Goal: Information Seeking & Learning: Learn about a topic

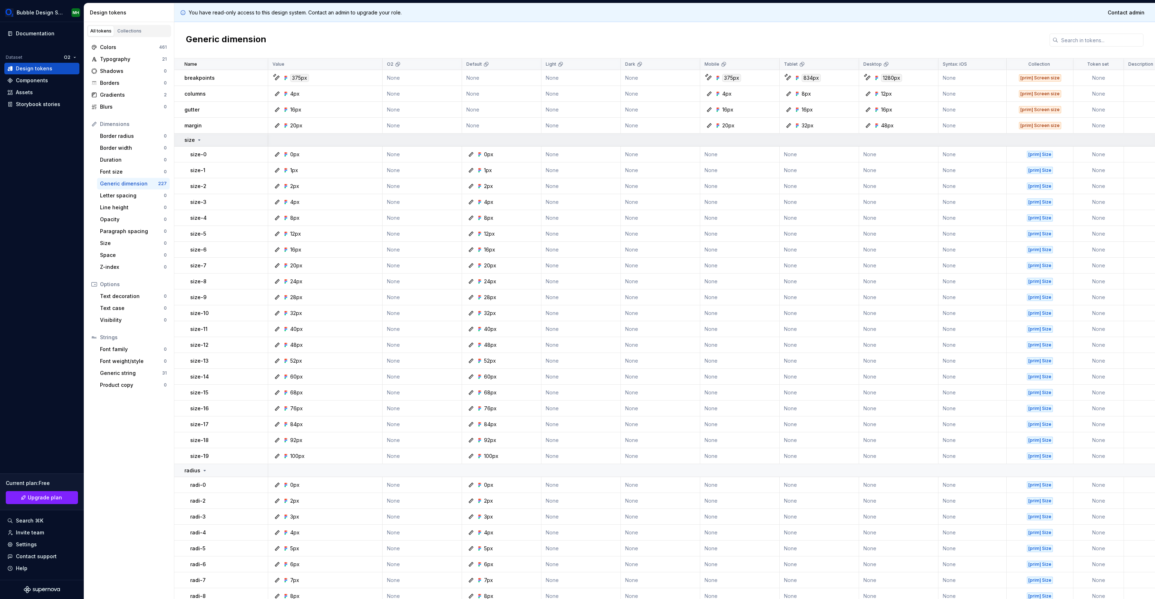
click at [198, 141] on icon at bounding box center [199, 140] width 6 height 6
click at [202, 155] on icon at bounding box center [205, 153] width 6 height 6
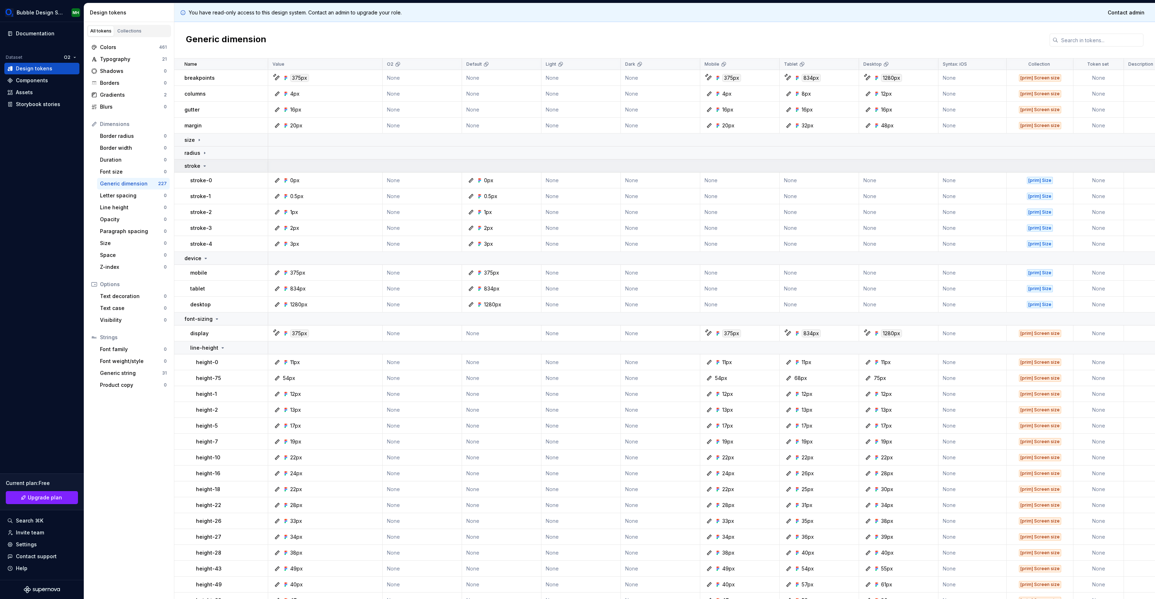
click at [204, 170] on td "stroke" at bounding box center [221, 166] width 94 height 13
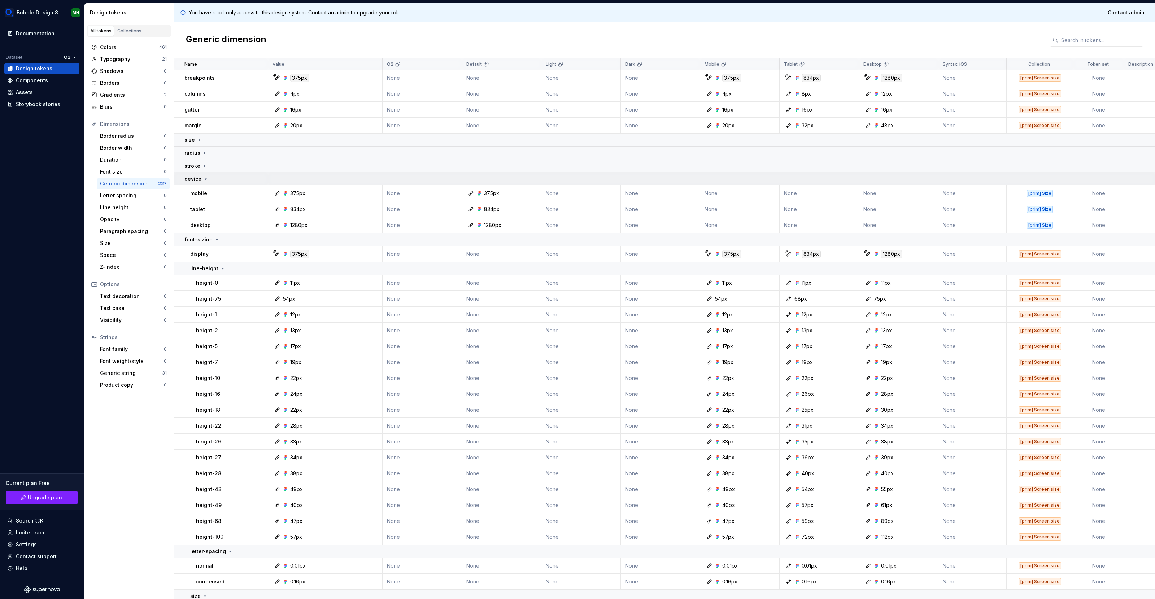
click at [205, 176] on icon at bounding box center [206, 179] width 6 height 6
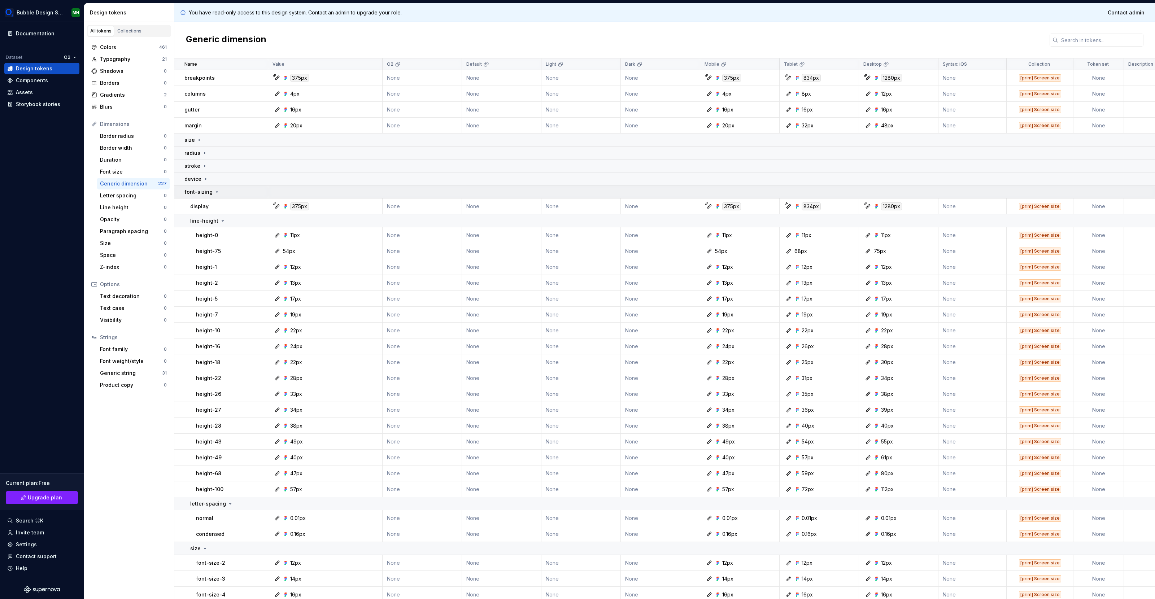
click at [216, 192] on icon at bounding box center [217, 192] width 2 height 1
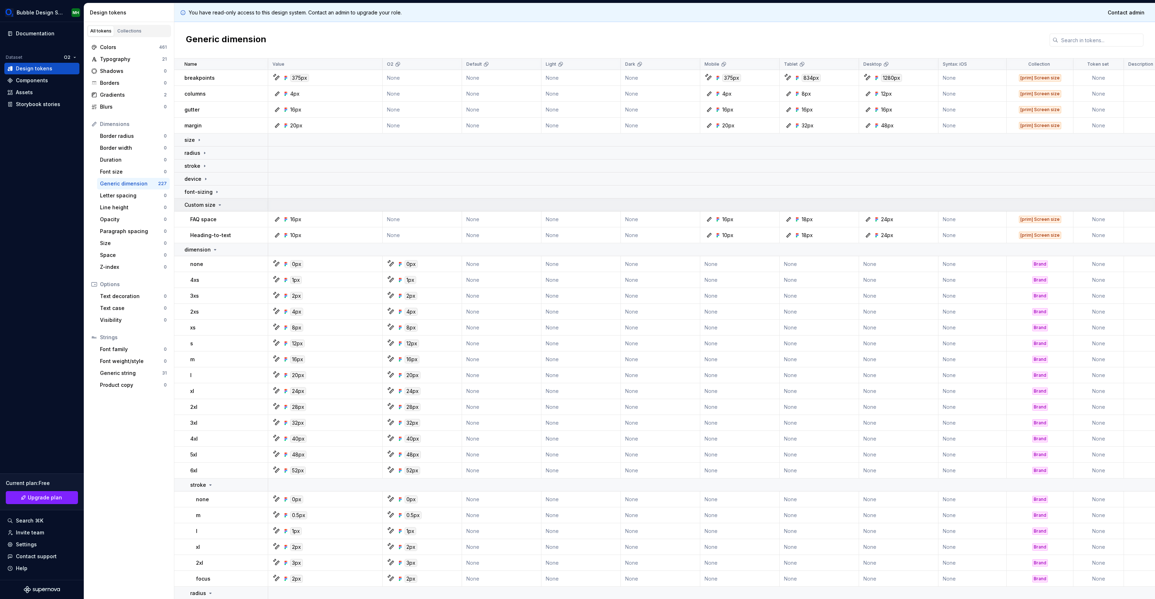
click at [217, 203] on icon at bounding box center [220, 205] width 6 height 6
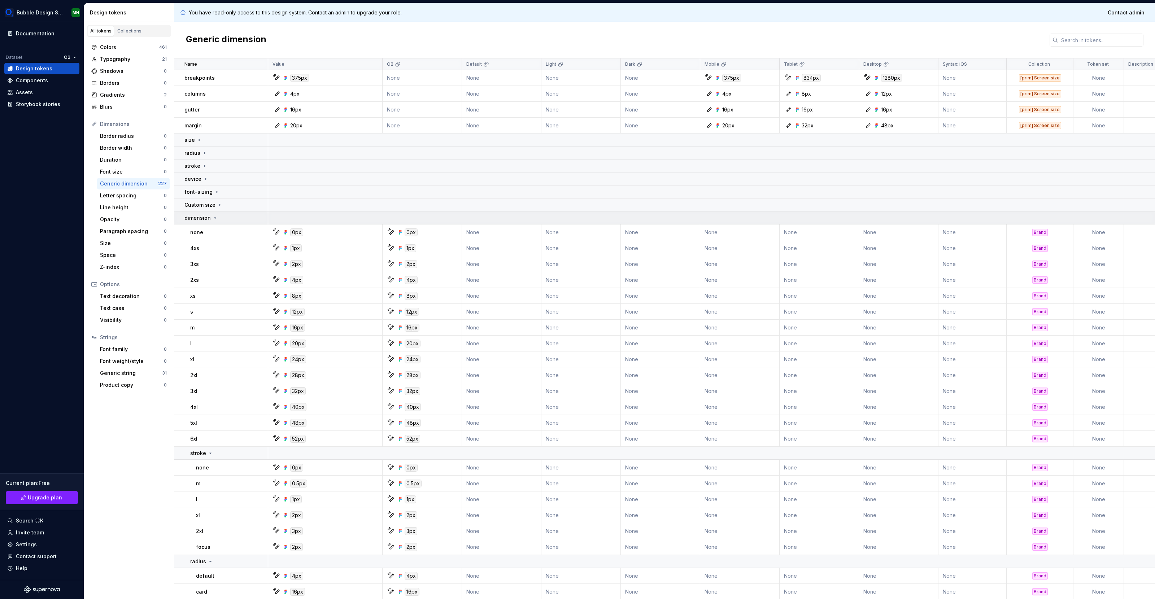
click at [209, 218] on p "dimension" at bounding box center [197, 217] width 26 height 7
click at [199, 140] on icon at bounding box center [199, 140] width 1 height 2
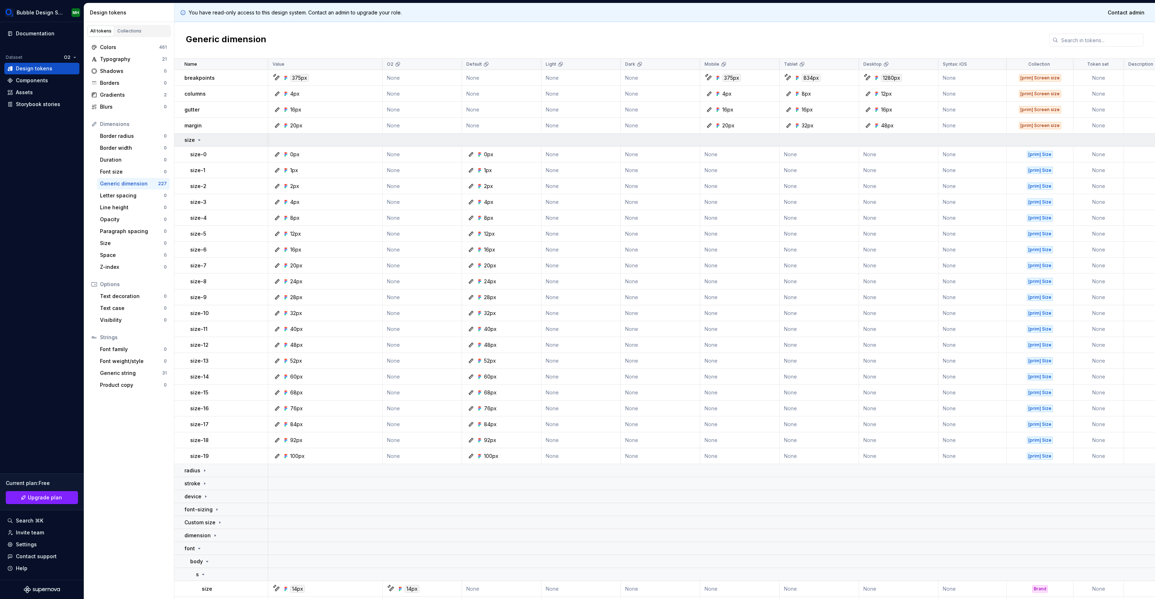
click at [199, 140] on icon at bounding box center [200, 140] width 2 height 1
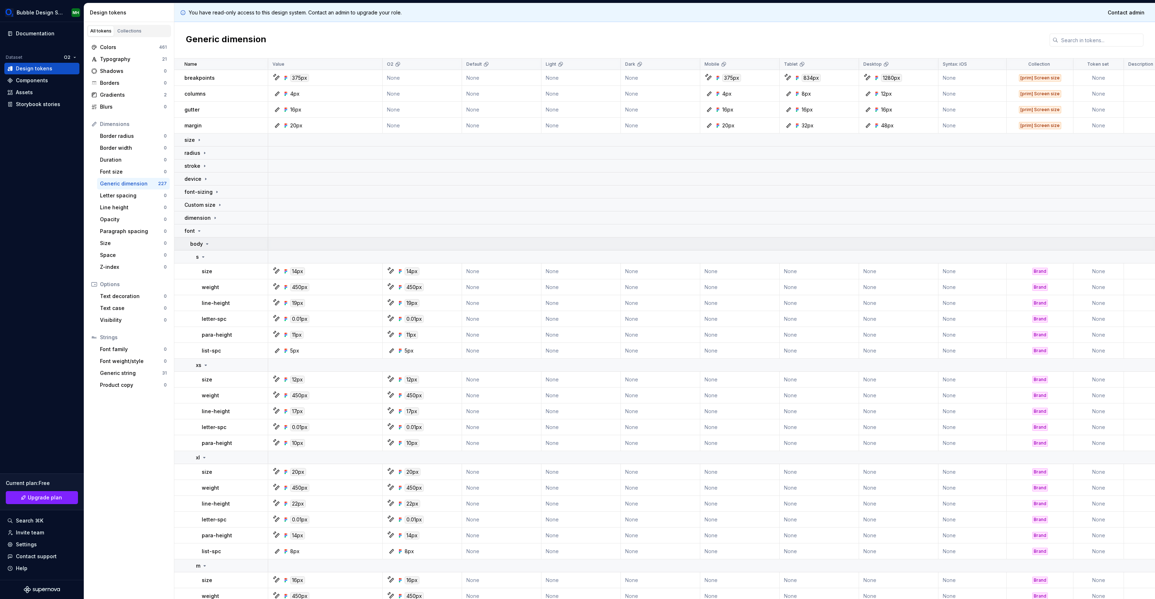
click at [204, 242] on icon at bounding box center [207, 244] width 6 height 6
click at [196, 229] on icon at bounding box center [199, 231] width 6 height 6
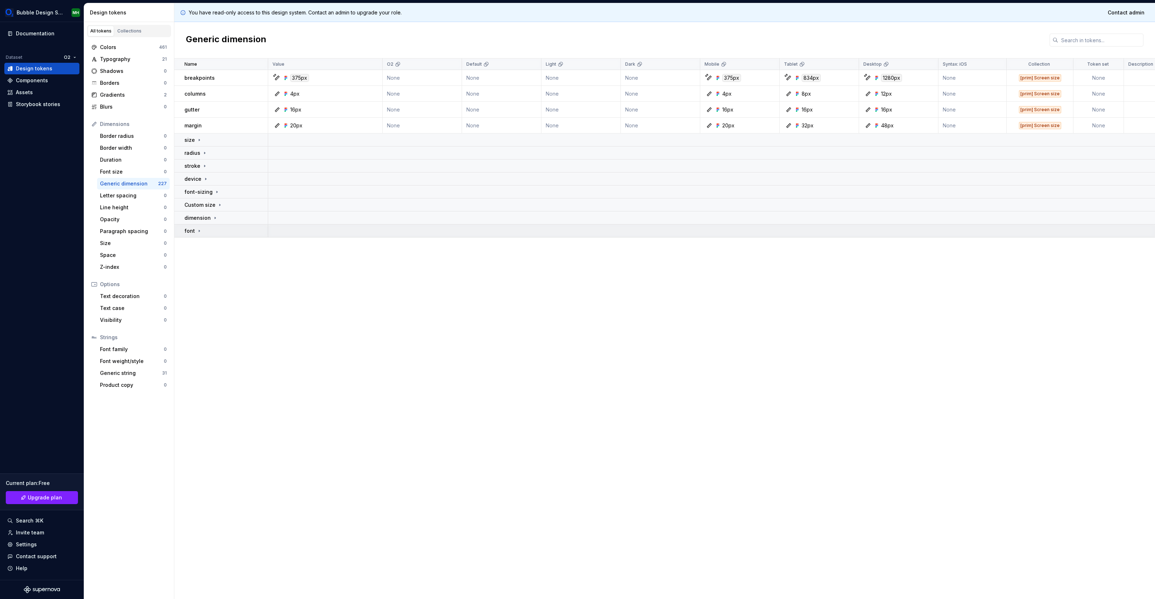
click at [194, 231] on p "font" at bounding box center [189, 230] width 10 height 7
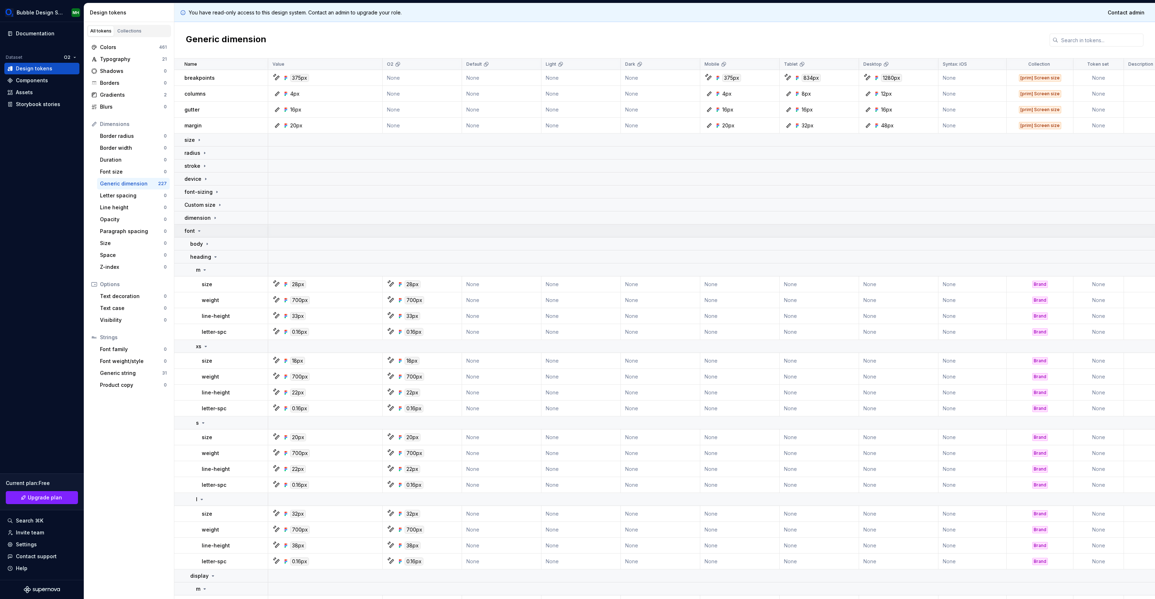
click at [196, 231] on icon at bounding box center [199, 231] width 6 height 6
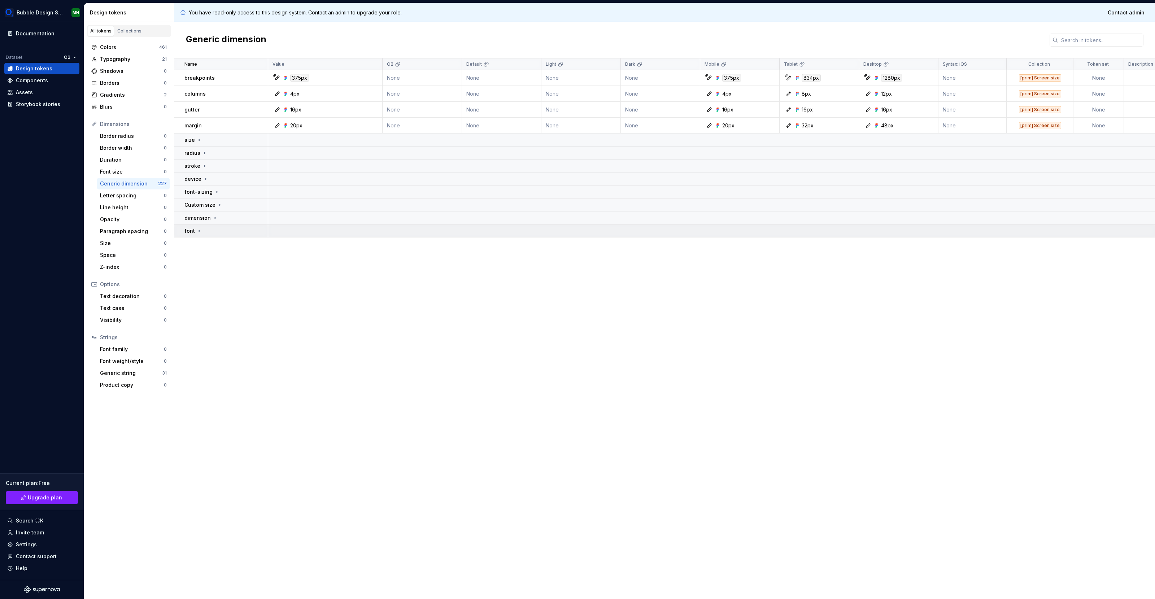
click at [195, 231] on div "font" at bounding box center [193, 230] width 18 height 7
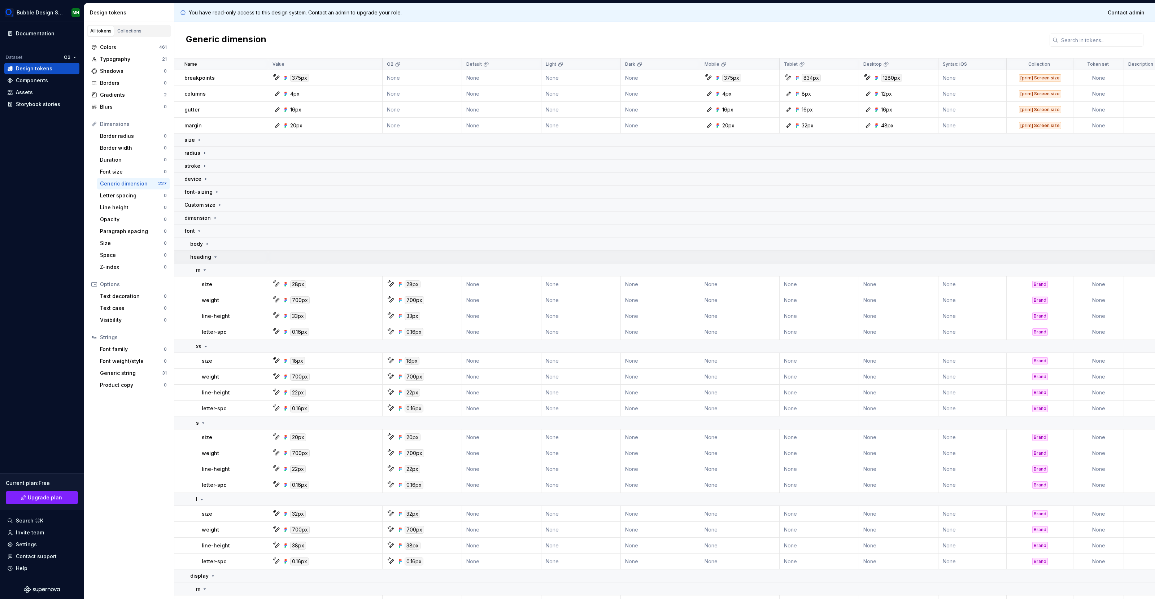
click at [210, 260] on div "heading" at bounding box center [204, 256] width 28 height 7
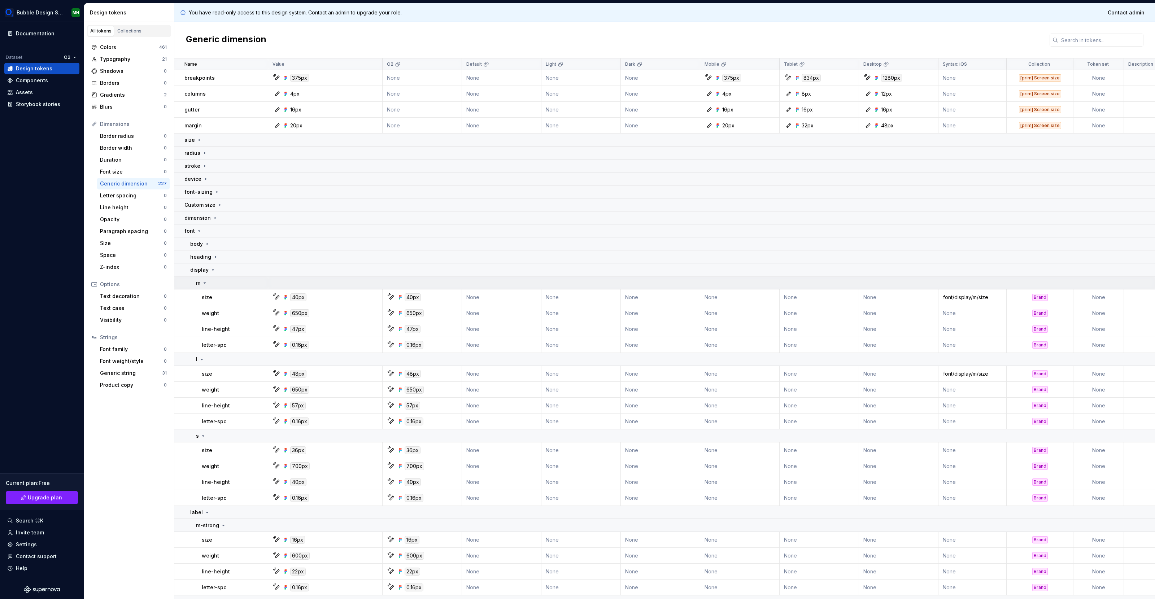
click at [204, 281] on icon at bounding box center [205, 283] width 6 height 6
click at [207, 276] on td "display" at bounding box center [221, 270] width 94 height 13
click at [207, 286] on icon at bounding box center [207, 283] width 6 height 6
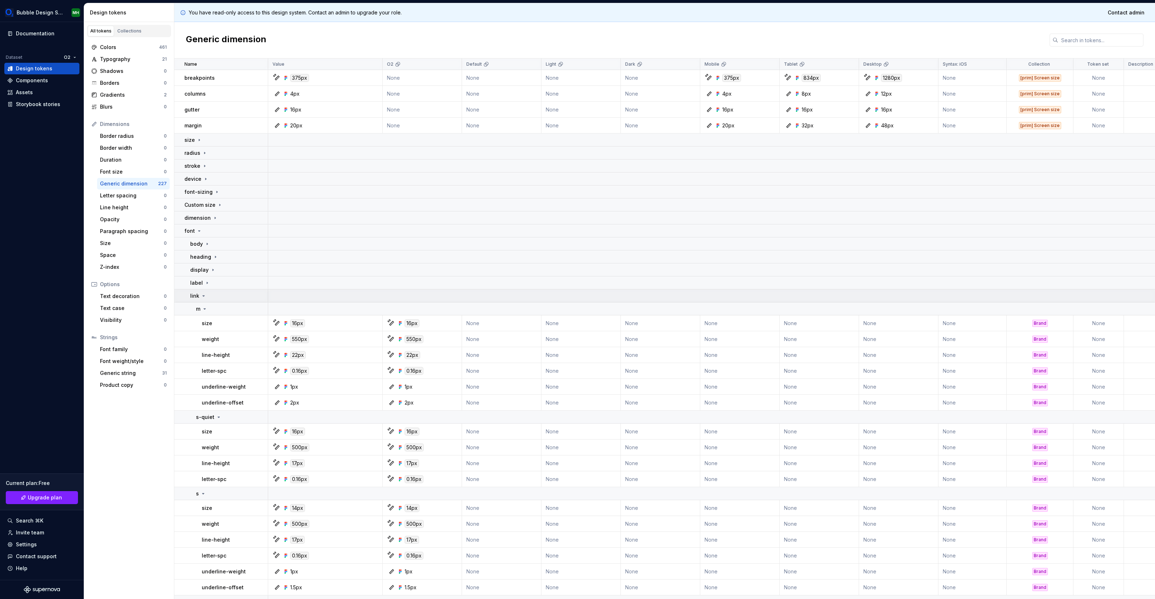
click at [206, 296] on div "link" at bounding box center [228, 295] width 77 height 7
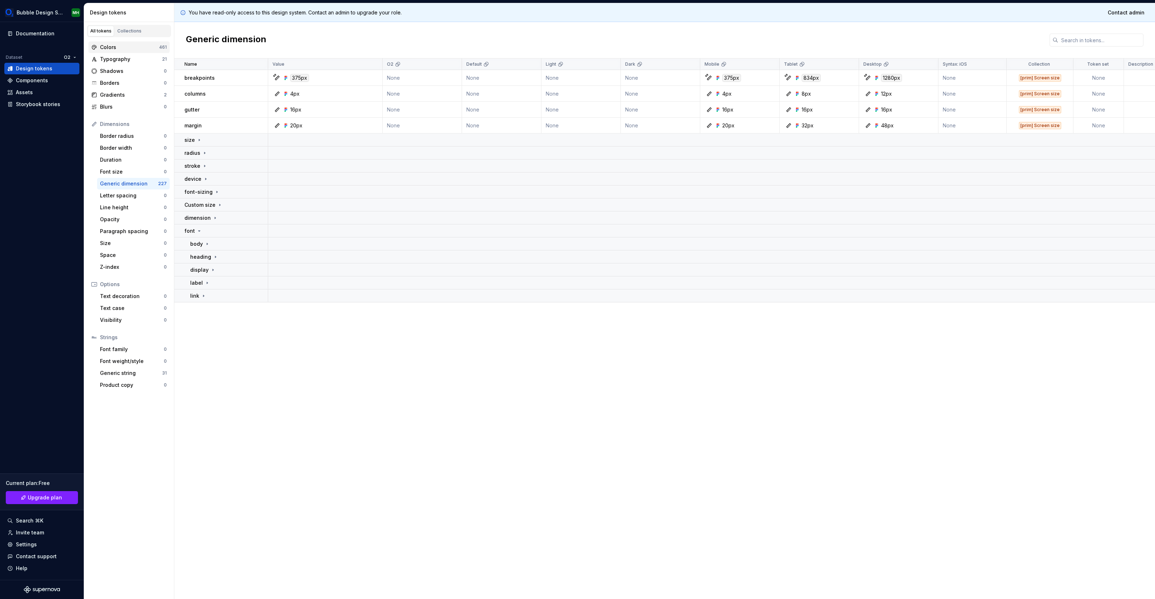
click at [125, 45] on div "Colors" at bounding box center [129, 47] width 59 height 7
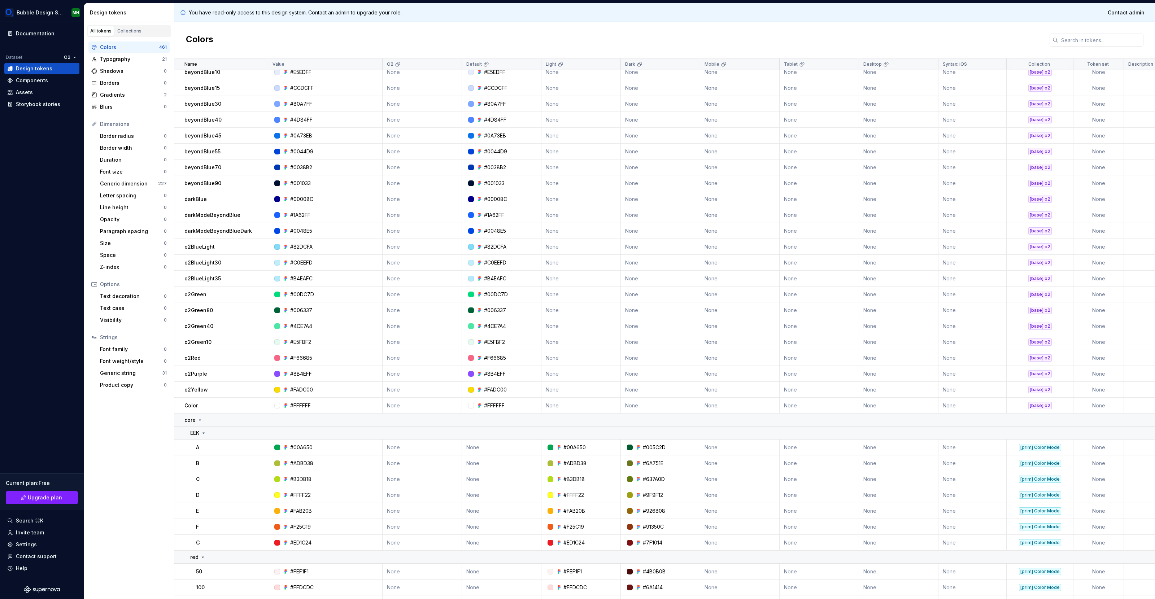
scroll to position [22, 0]
click at [200, 420] on icon at bounding box center [200, 420] width 6 height 6
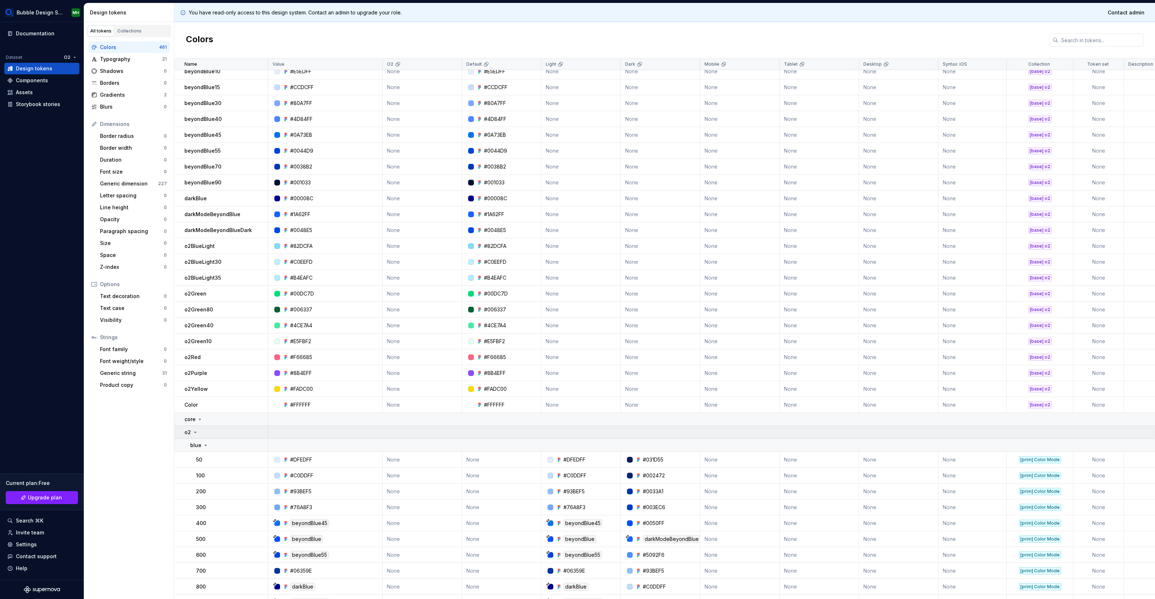
click at [199, 433] on div "o2" at bounding box center [225, 432] width 83 height 7
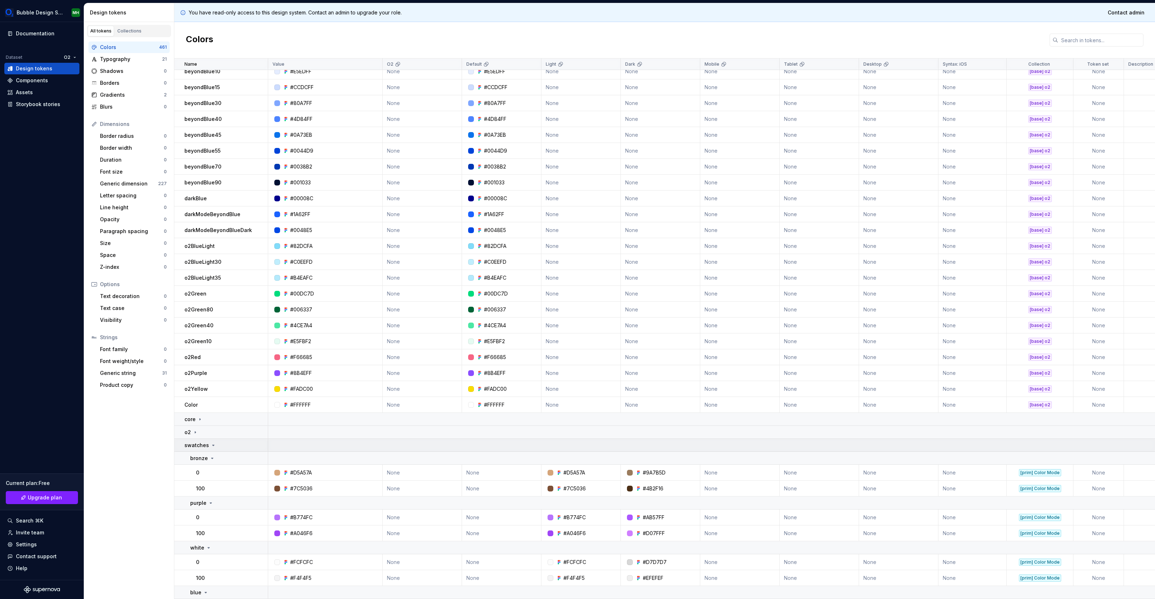
click at [210, 448] on icon at bounding box center [213, 446] width 6 height 6
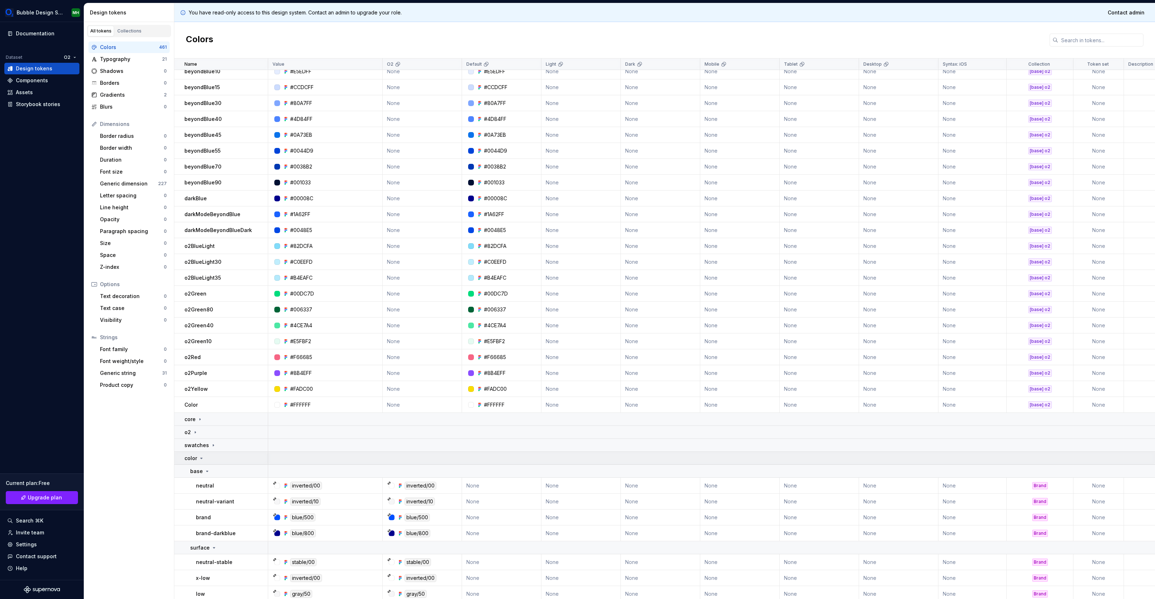
click at [203, 460] on icon at bounding box center [202, 459] width 6 height 6
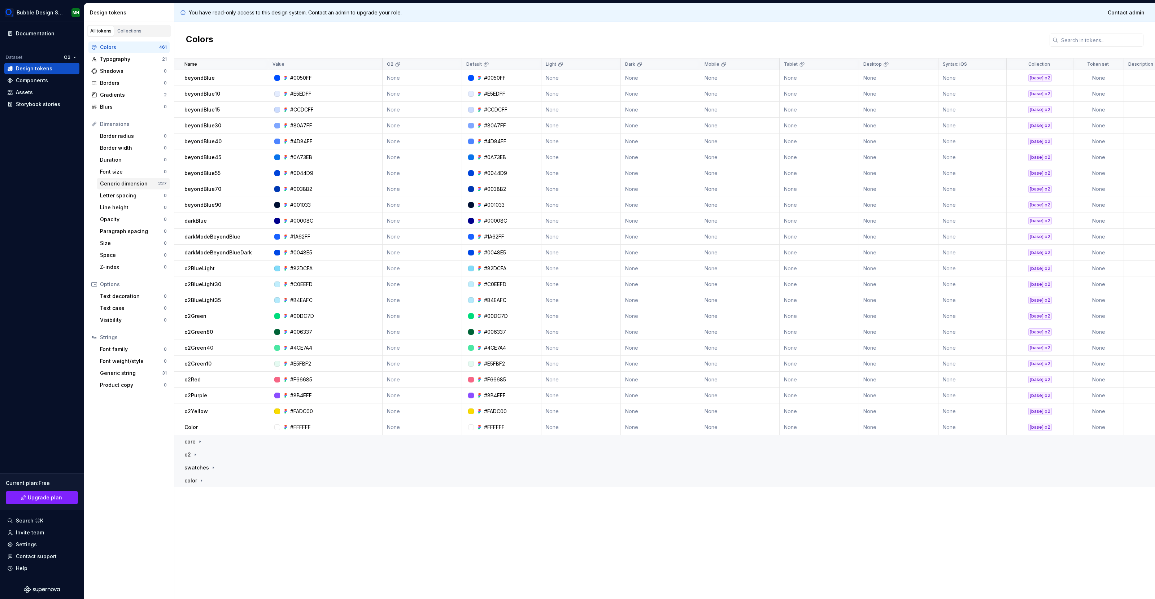
click at [131, 185] on div "Generic dimension" at bounding box center [129, 183] width 58 height 7
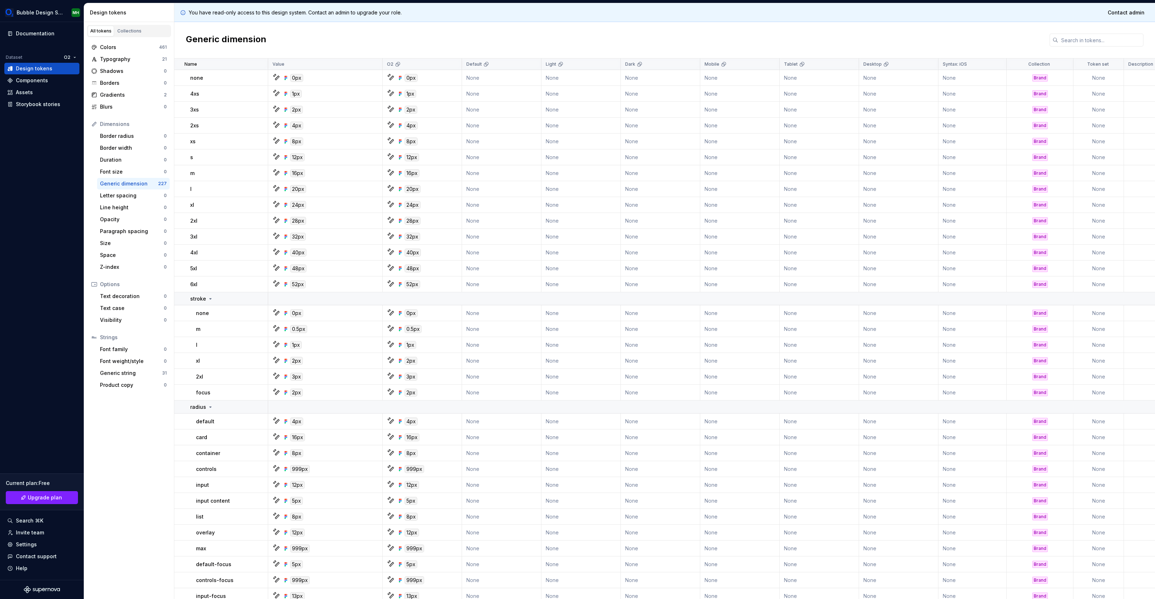
scroll to position [1593, 0]
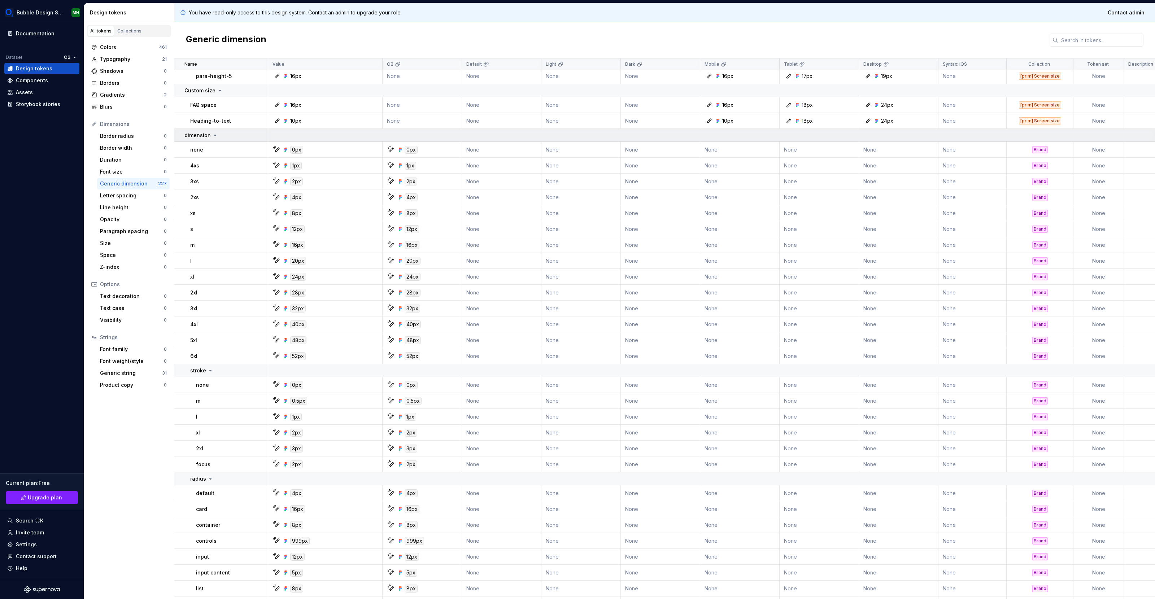
click at [210, 137] on div "dimension" at bounding box center [201, 135] width 34 height 7
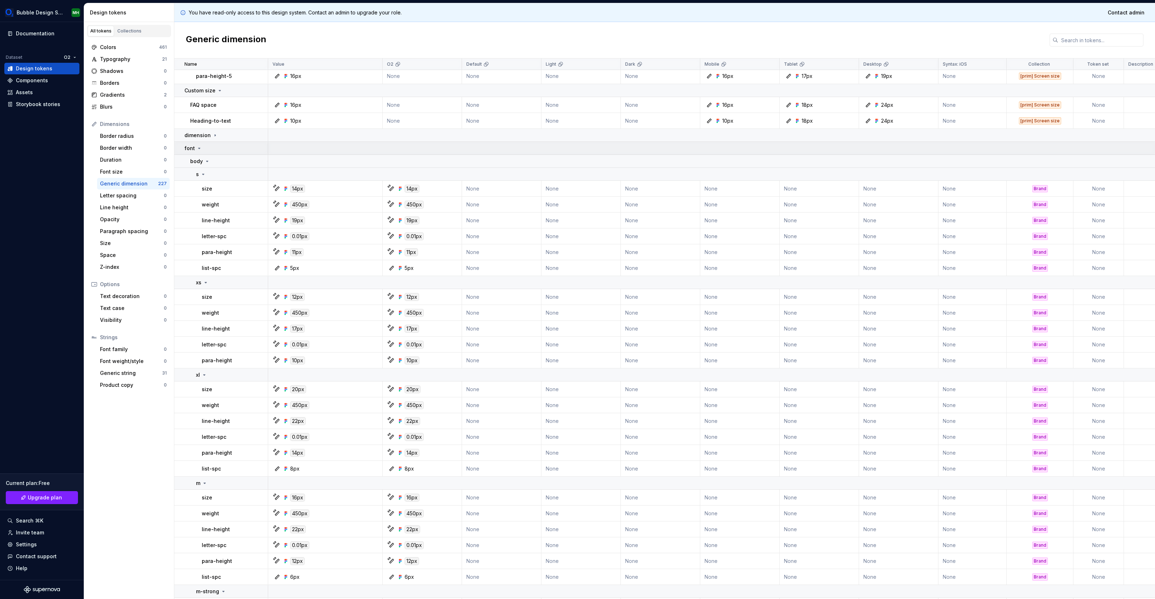
click at [201, 151] on div "font" at bounding box center [193, 148] width 18 height 7
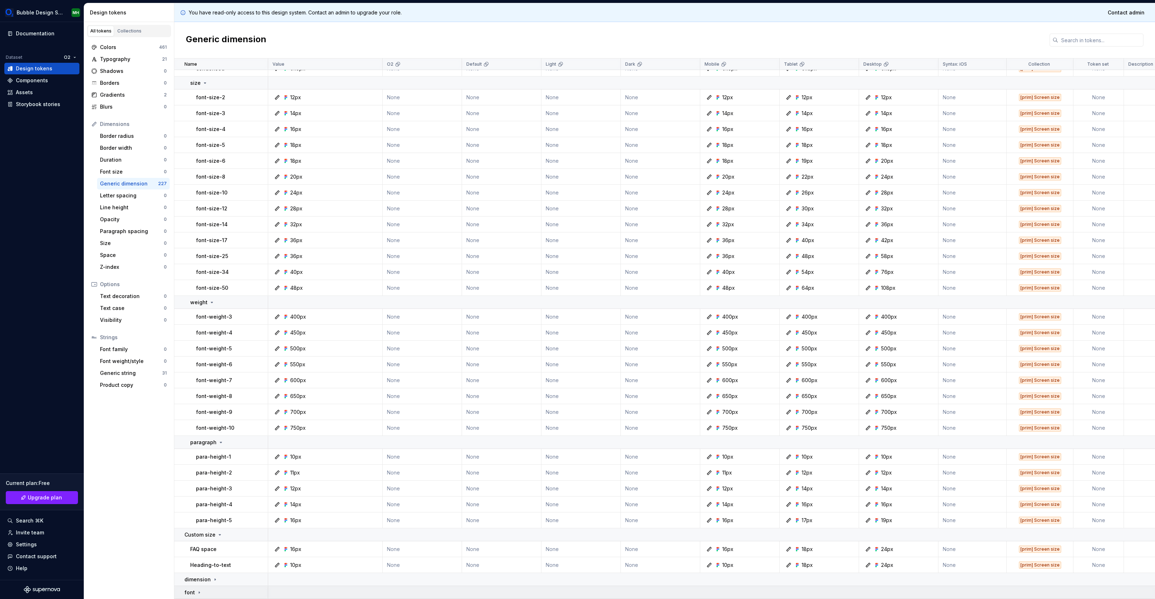
scroll to position [1148, 0]
click at [131, 47] on div "Colors" at bounding box center [129, 47] width 59 height 7
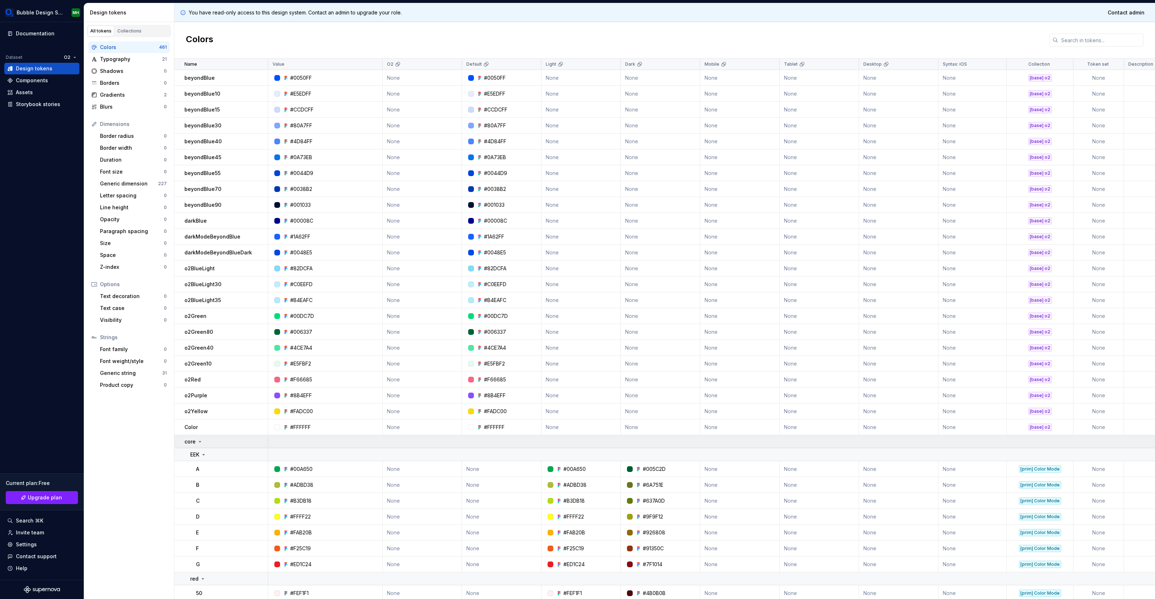
click at [198, 443] on icon at bounding box center [200, 442] width 6 height 6
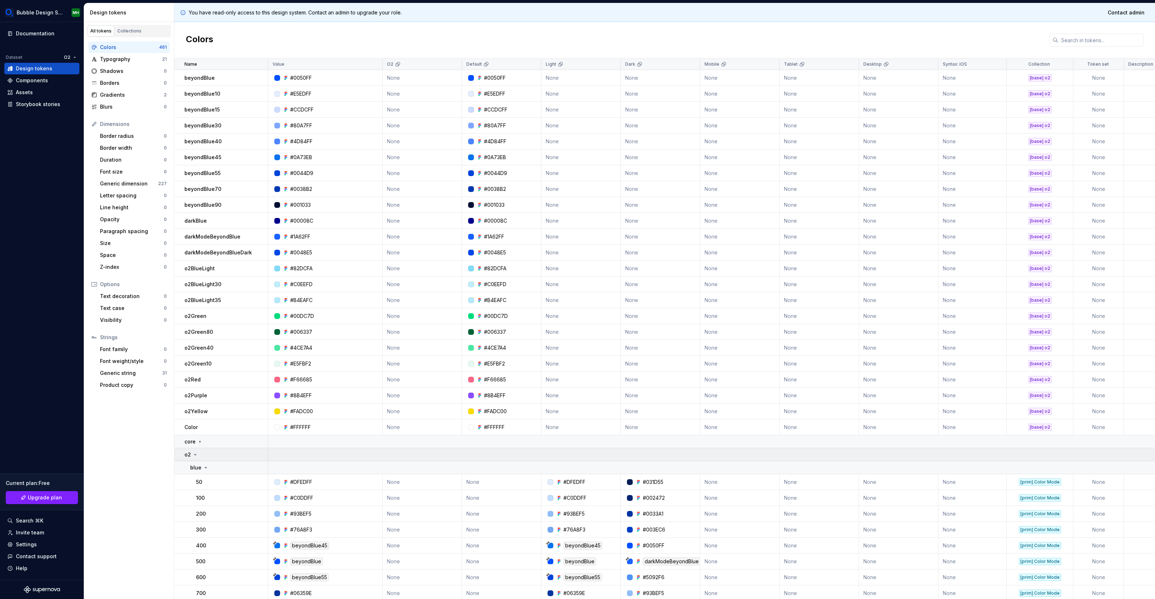
click at [196, 453] on icon at bounding box center [195, 455] width 6 height 6
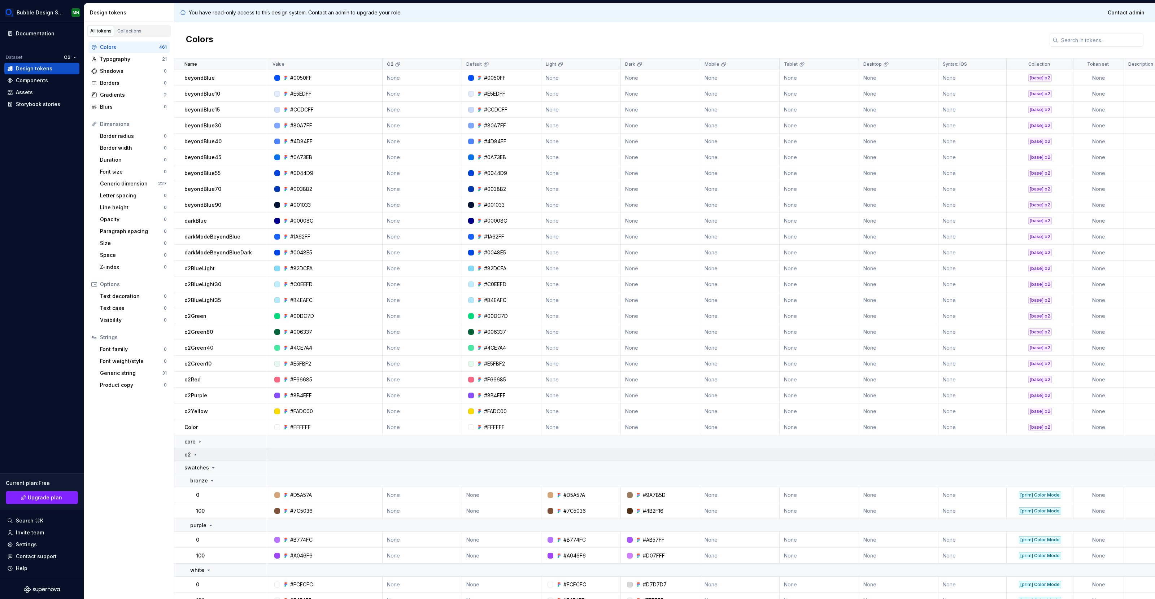
click at [194, 456] on icon at bounding box center [195, 455] width 6 height 6
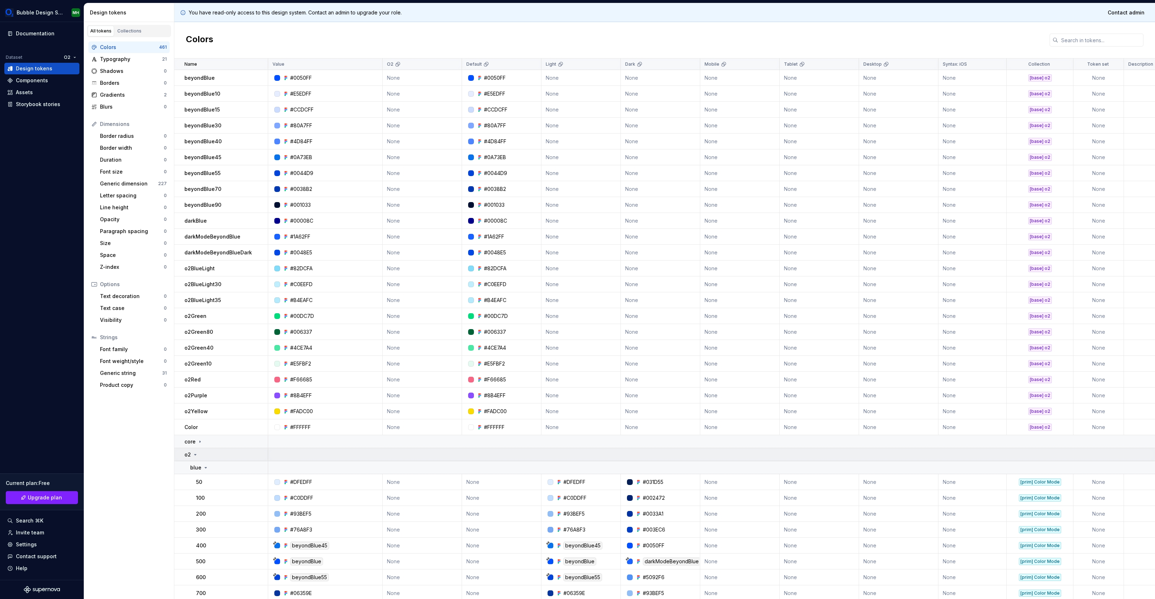
click at [196, 456] on icon at bounding box center [195, 455] width 6 height 6
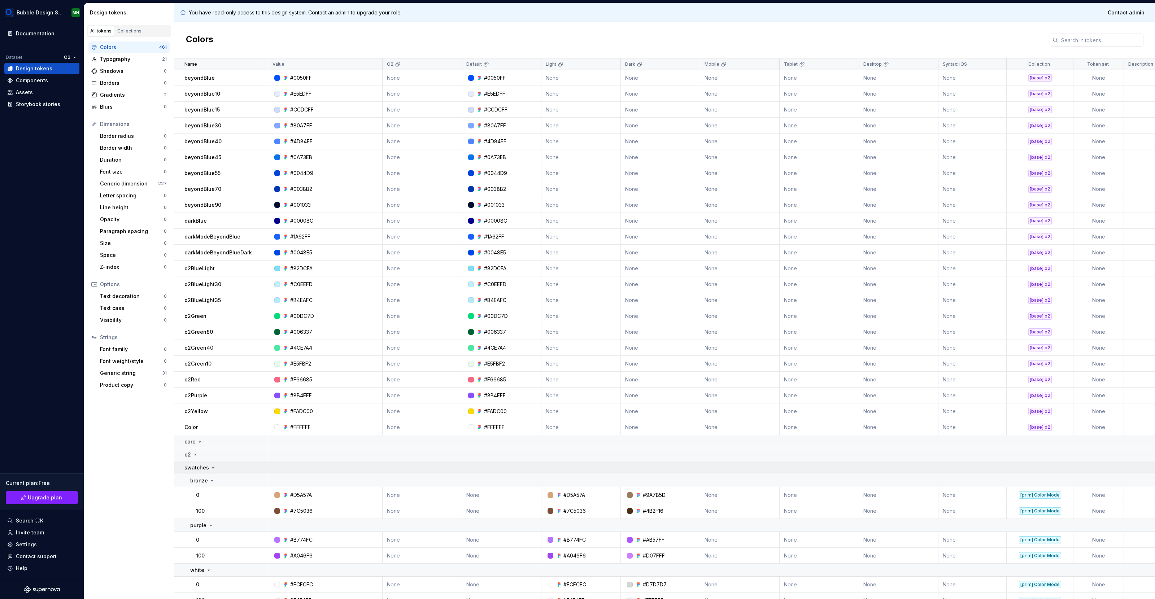
click at [197, 468] on p "swatches" at bounding box center [196, 467] width 25 height 7
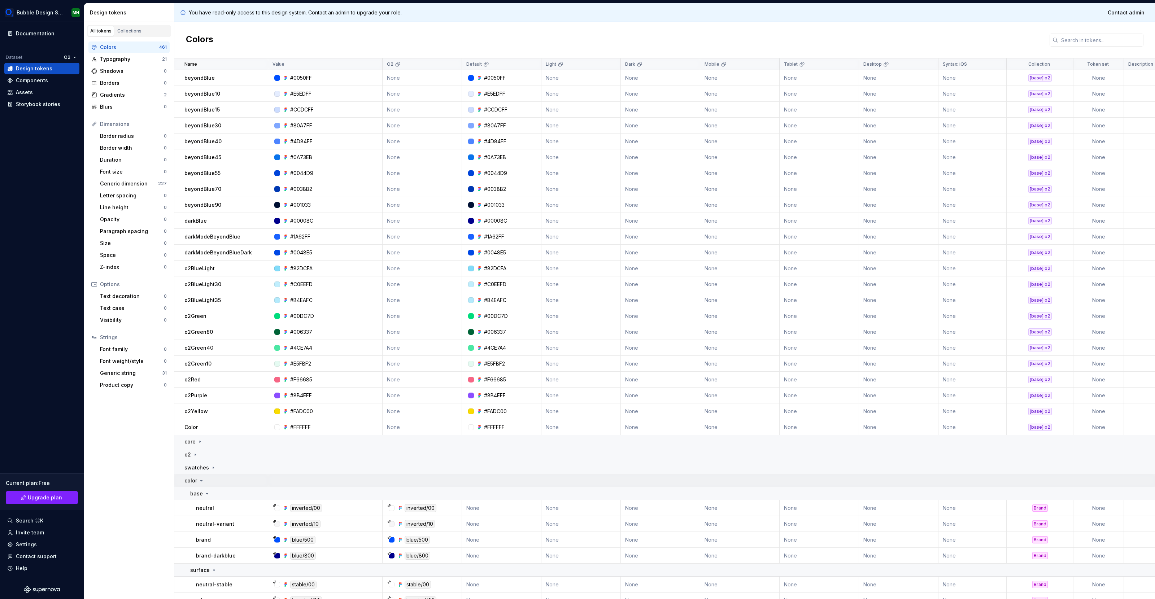
click at [197, 482] on div "color" at bounding box center [194, 480] width 20 height 7
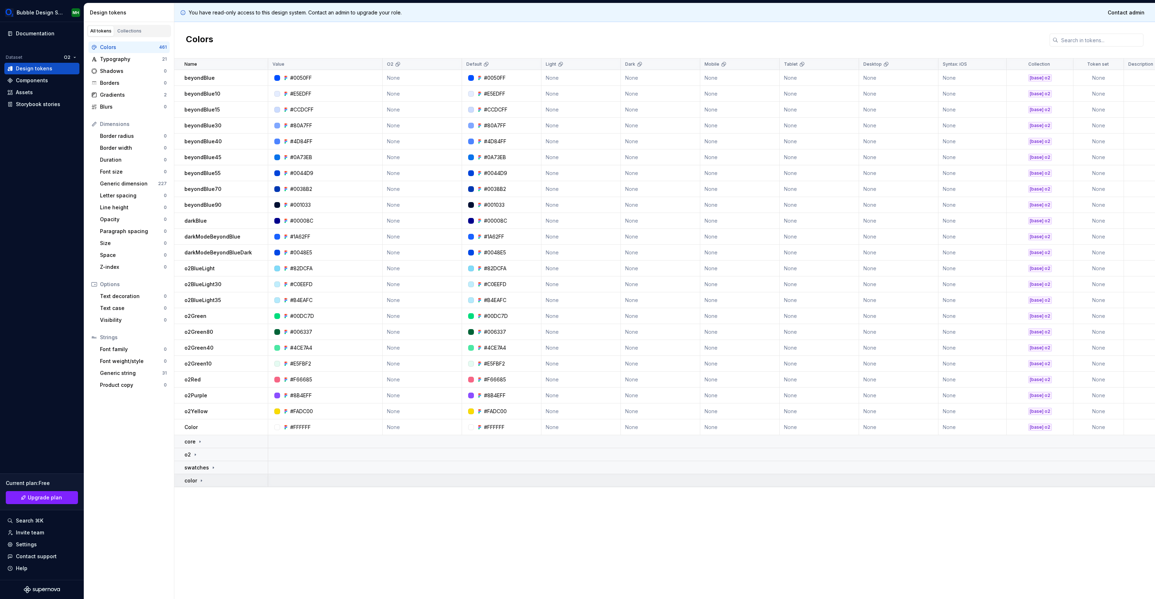
click at [201, 481] on icon at bounding box center [202, 481] width 6 height 6
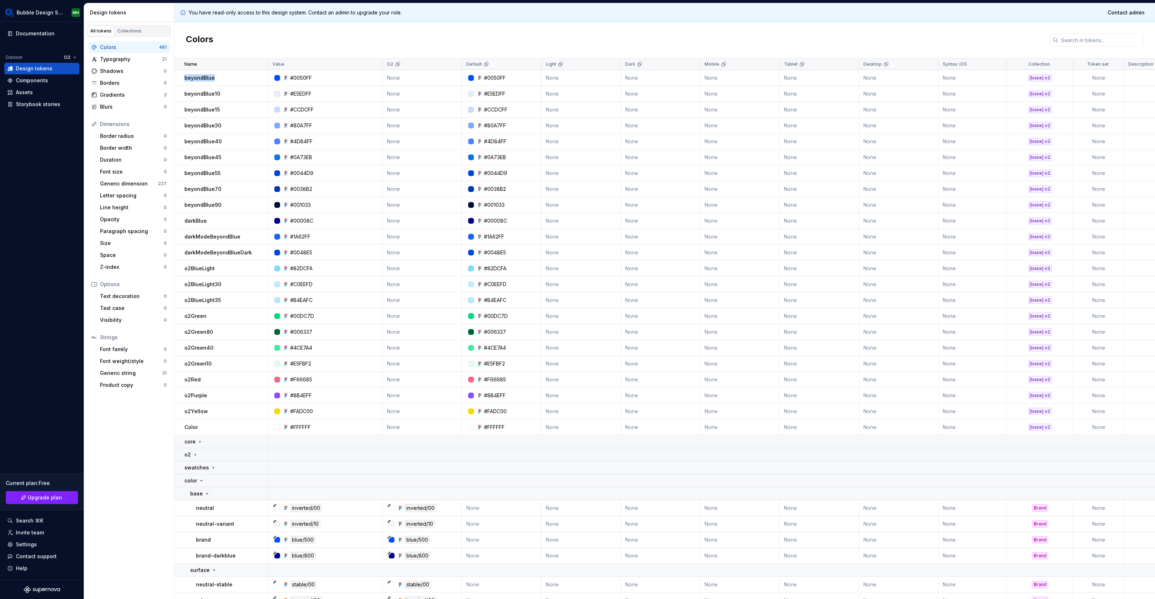
drag, startPoint x: 186, startPoint y: 79, endPoint x: 225, endPoint y: 79, distance: 39.4
click at [225, 79] on div "beyondBlue" at bounding box center [225, 77] width 83 height 7
click at [201, 440] on icon at bounding box center [200, 442] width 6 height 6
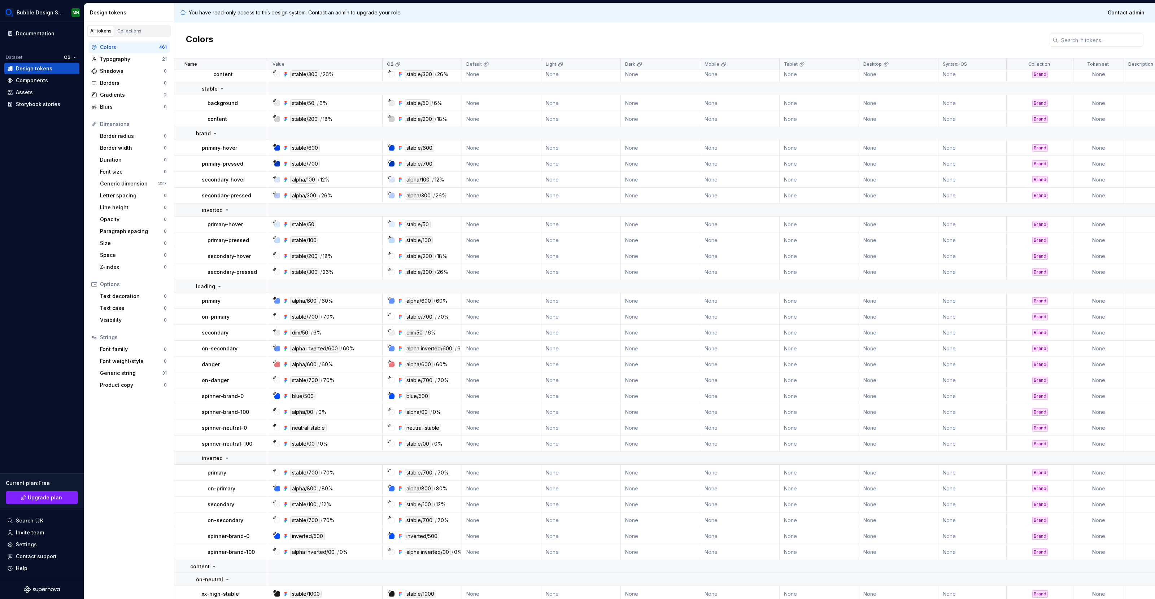
scroll to position [4255, 0]
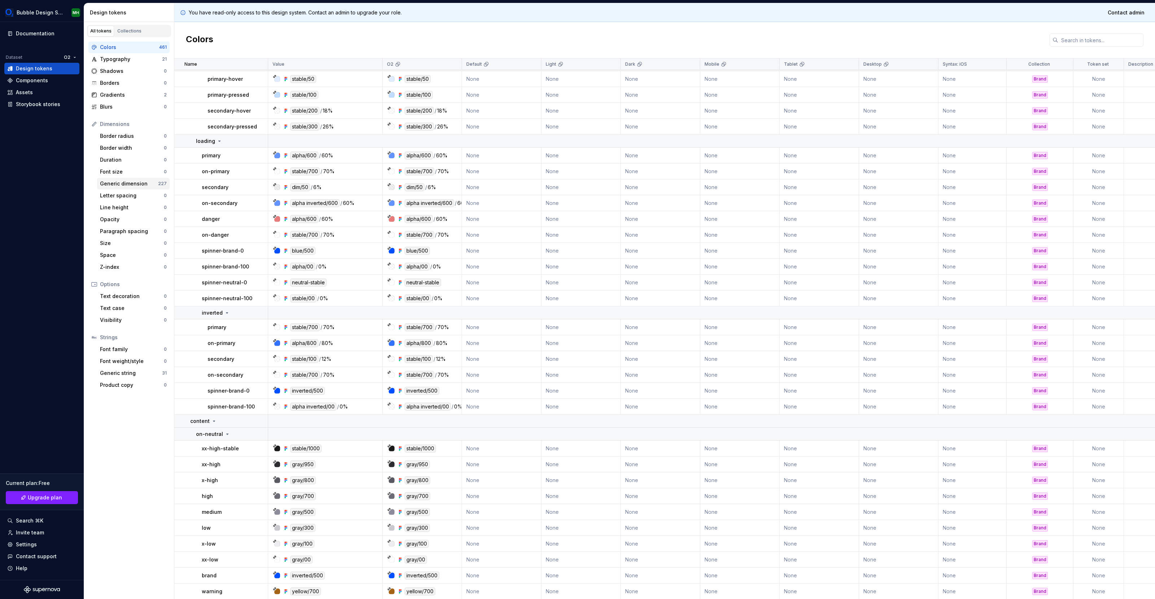
click at [122, 189] on div "Generic dimension 227" at bounding box center [133, 184] width 73 height 12
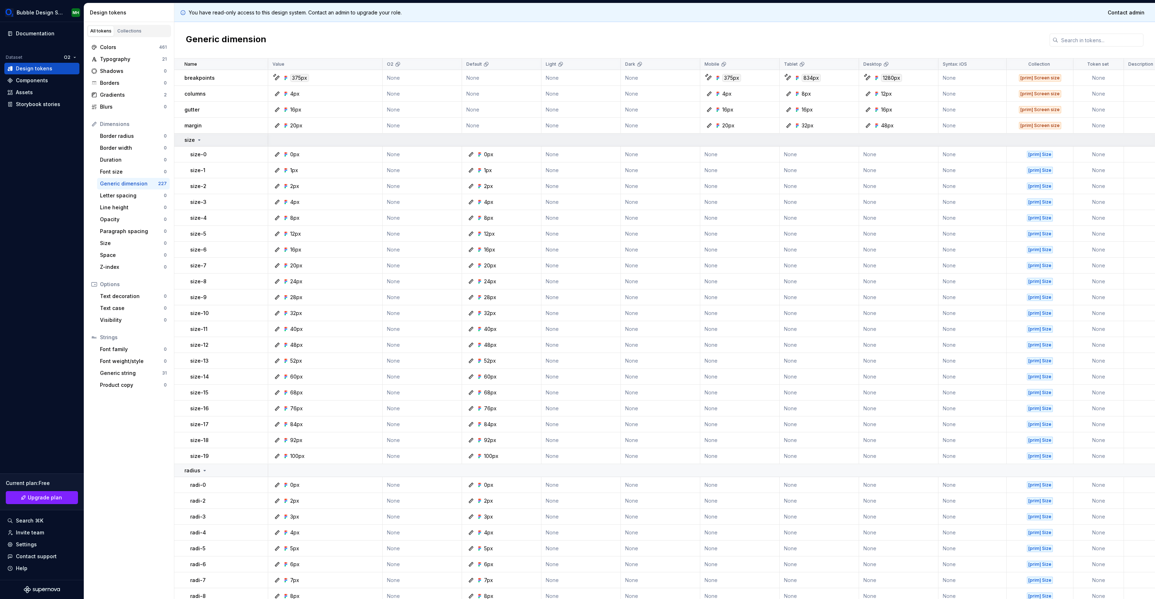
click at [196, 138] on icon at bounding box center [199, 140] width 6 height 6
click at [202, 152] on icon at bounding box center [205, 153] width 6 height 6
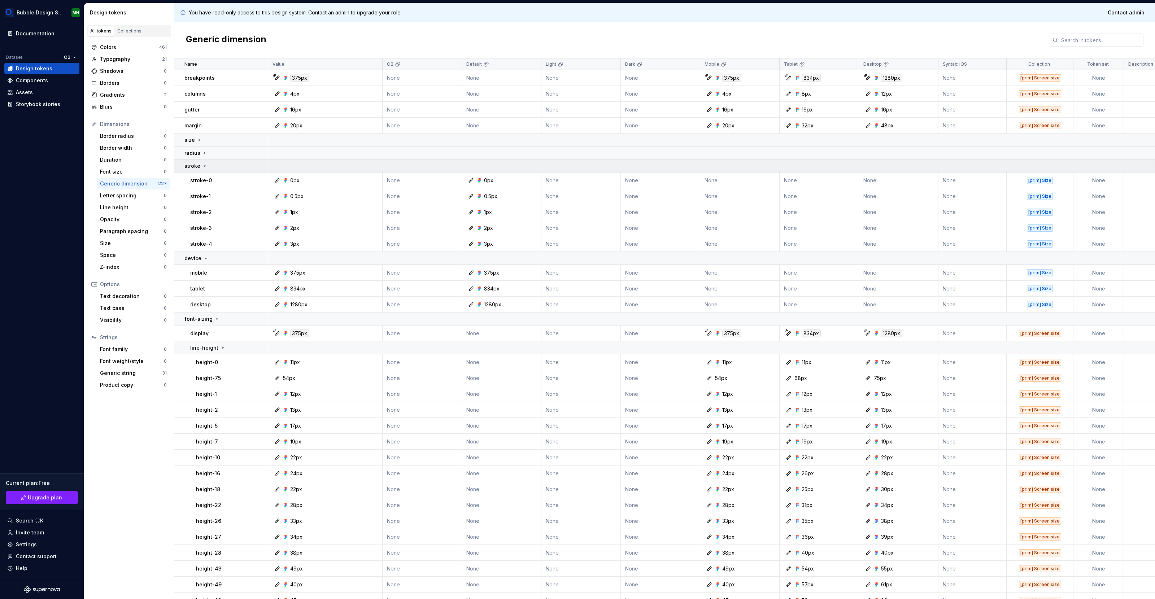
click at [204, 168] on icon at bounding box center [205, 166] width 6 height 6
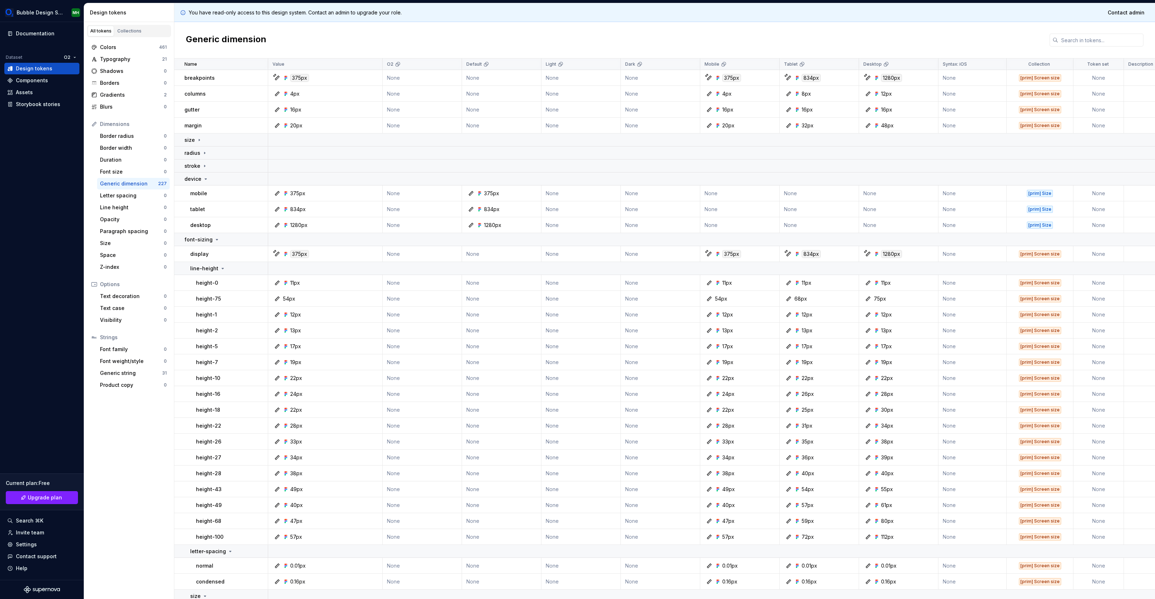
click at [202, 186] on td "mobile" at bounding box center [221, 194] width 94 height 16
click at [203, 179] on icon at bounding box center [206, 179] width 6 height 6
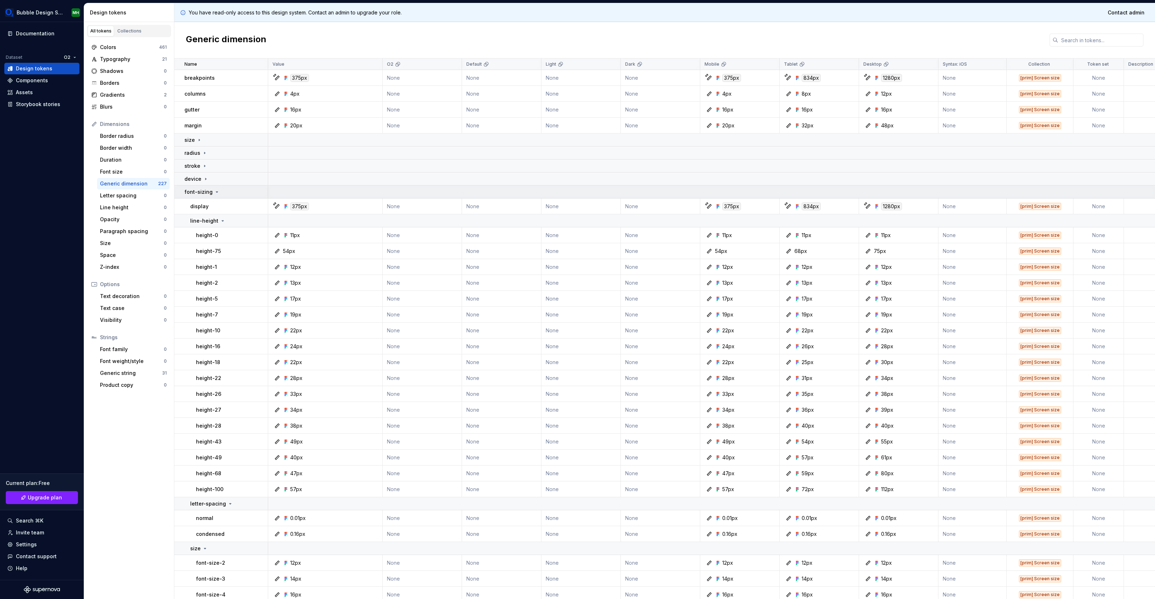
click at [205, 194] on p "font-sizing" at bounding box center [198, 191] width 28 height 7
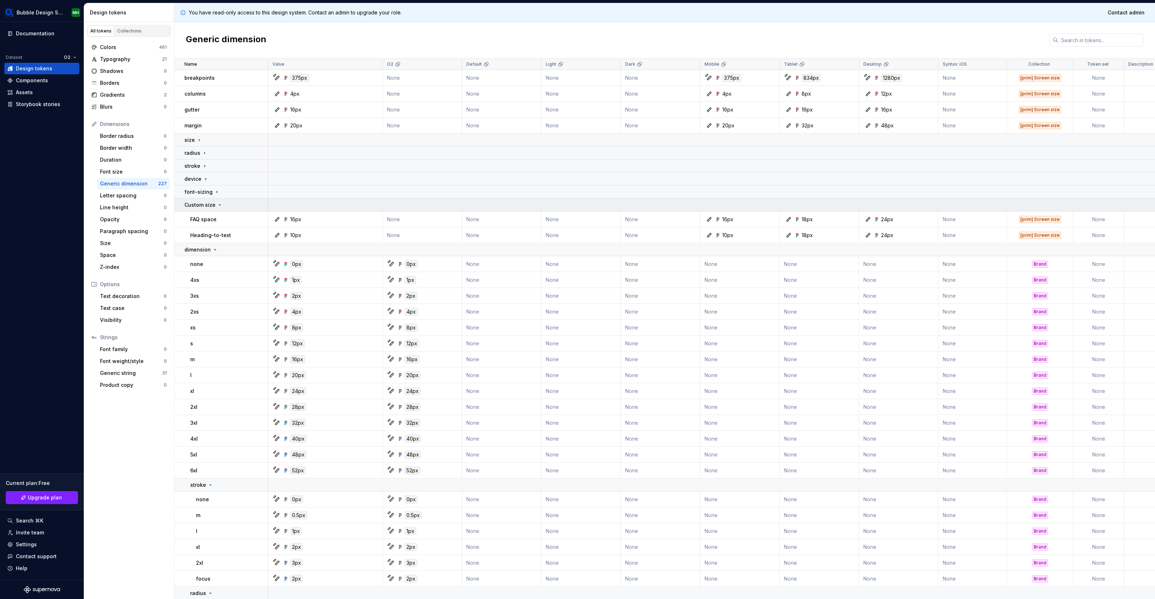
click at [207, 206] on p "Custom size" at bounding box center [199, 204] width 31 height 7
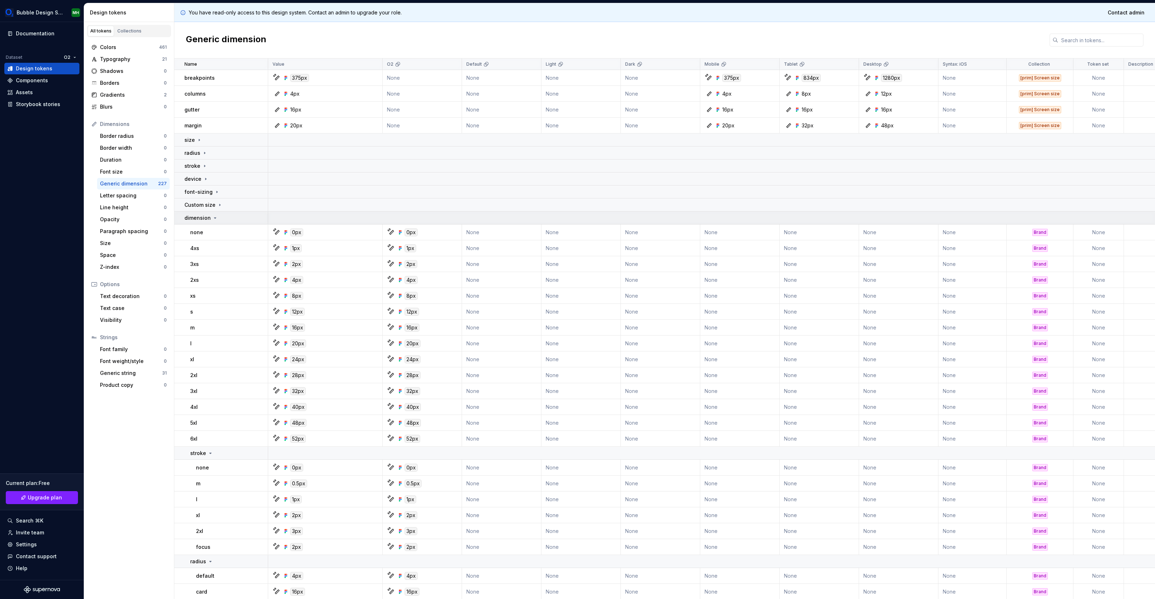
click at [204, 220] on p "dimension" at bounding box center [197, 217] width 26 height 7
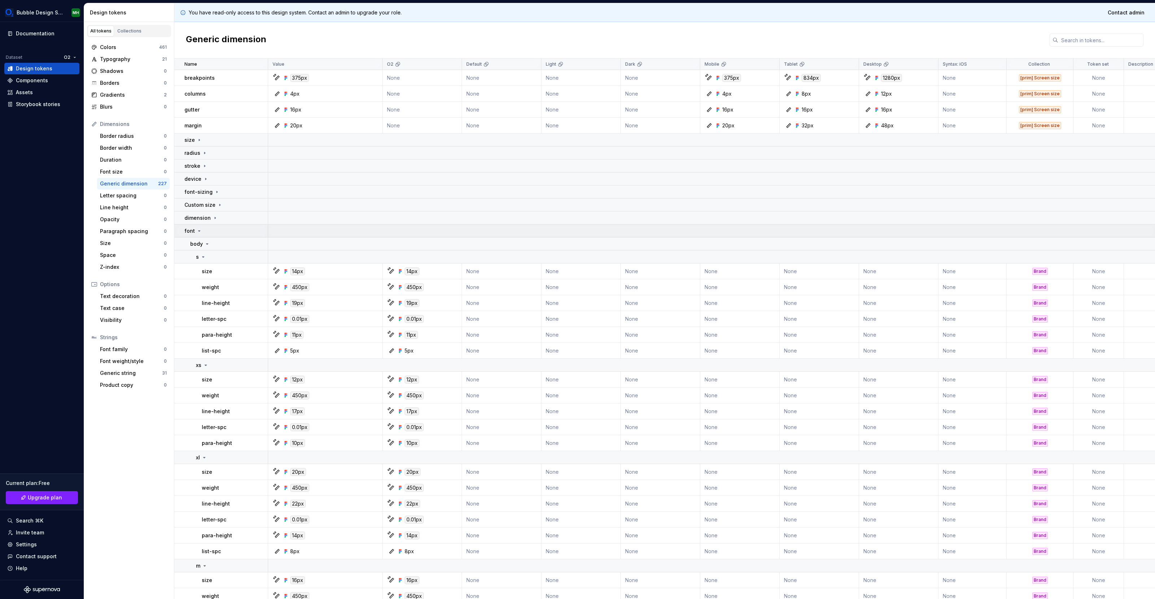
click at [201, 231] on icon at bounding box center [199, 231] width 6 height 6
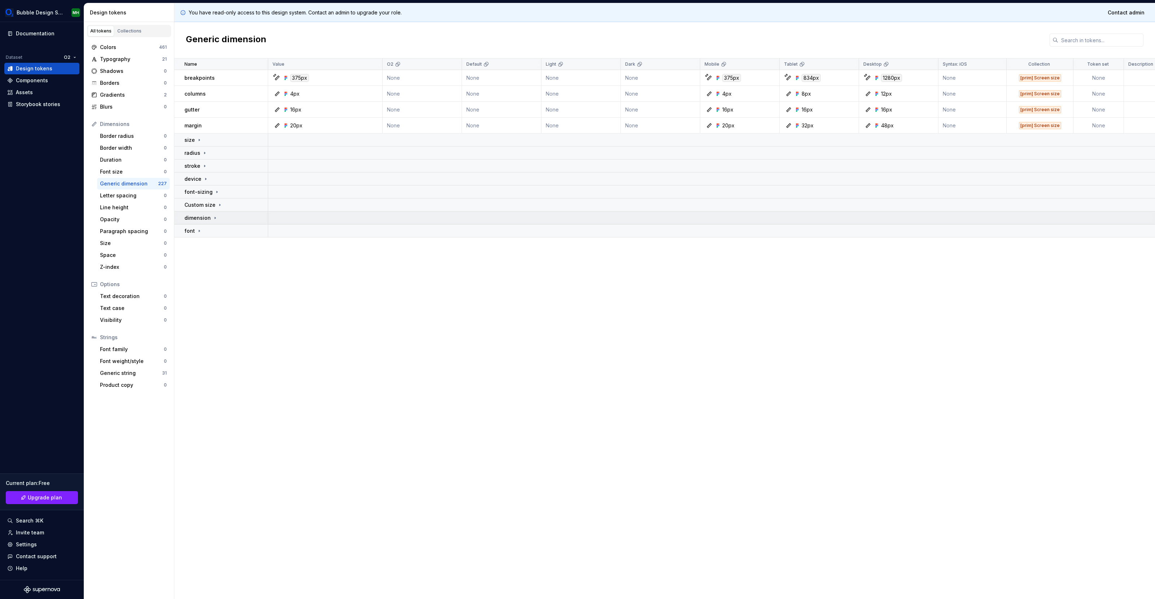
click at [206, 218] on p "dimension" at bounding box center [197, 217] width 26 height 7
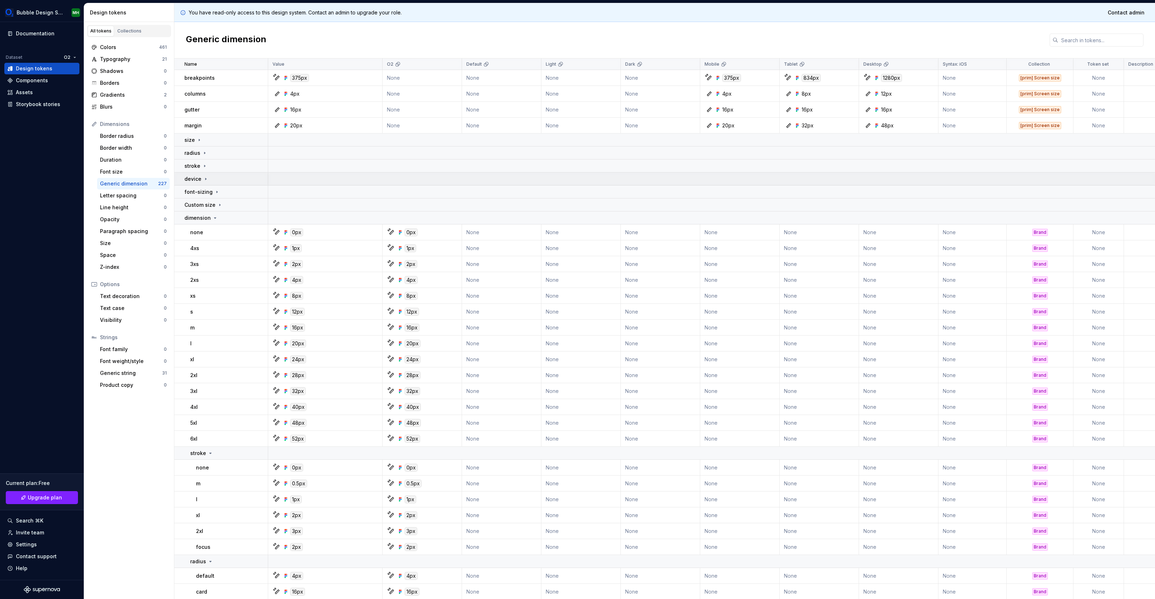
click at [186, 181] on p "device" at bounding box center [192, 178] width 17 height 7
click at [203, 193] on p "font-sizing" at bounding box center [198, 191] width 28 height 7
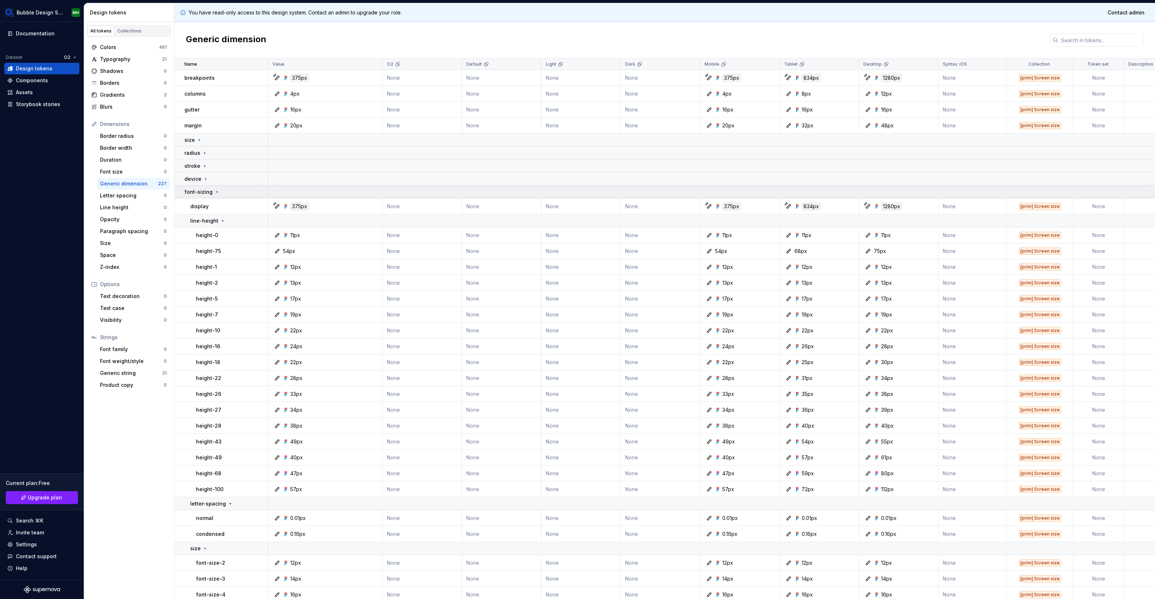
click at [214, 194] on icon at bounding box center [217, 192] width 6 height 6
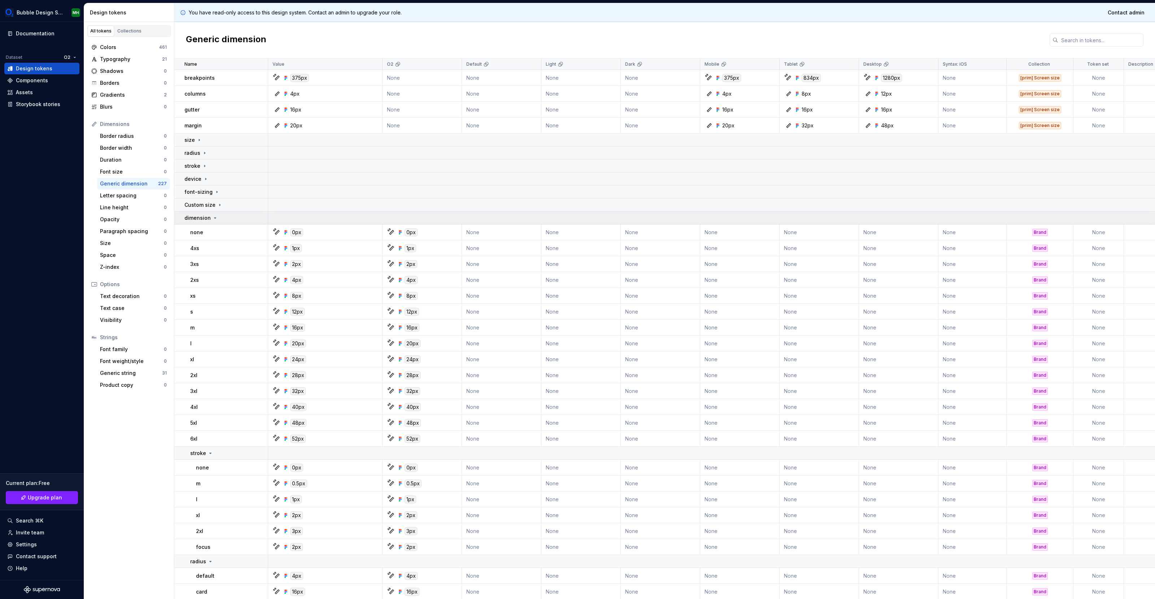
click at [205, 221] on p "dimension" at bounding box center [197, 217] width 26 height 7
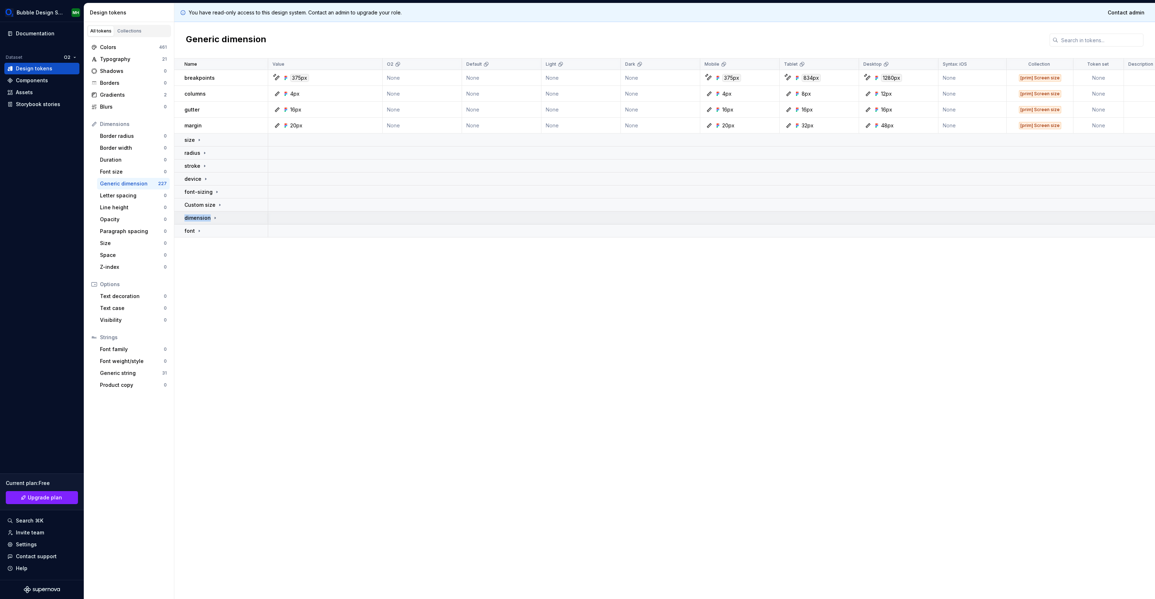
click at [205, 221] on p "dimension" at bounding box center [197, 217] width 26 height 7
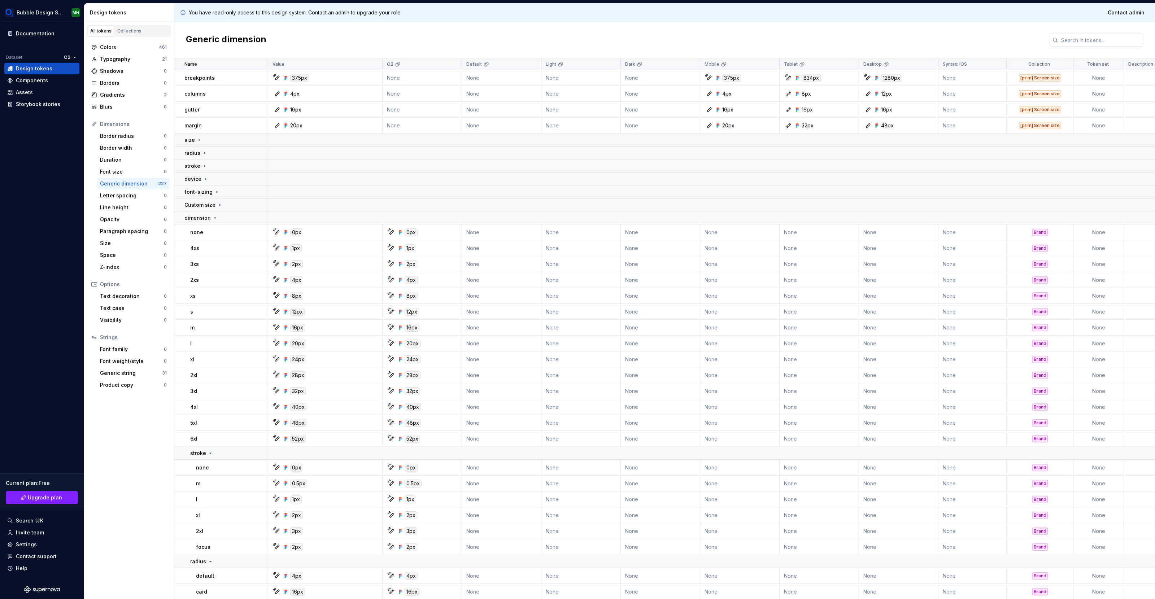
click at [356, 37] on div "Generic dimension" at bounding box center [664, 40] width 981 height 36
click at [130, 52] on div "Colors 461" at bounding box center [128, 48] width 81 height 12
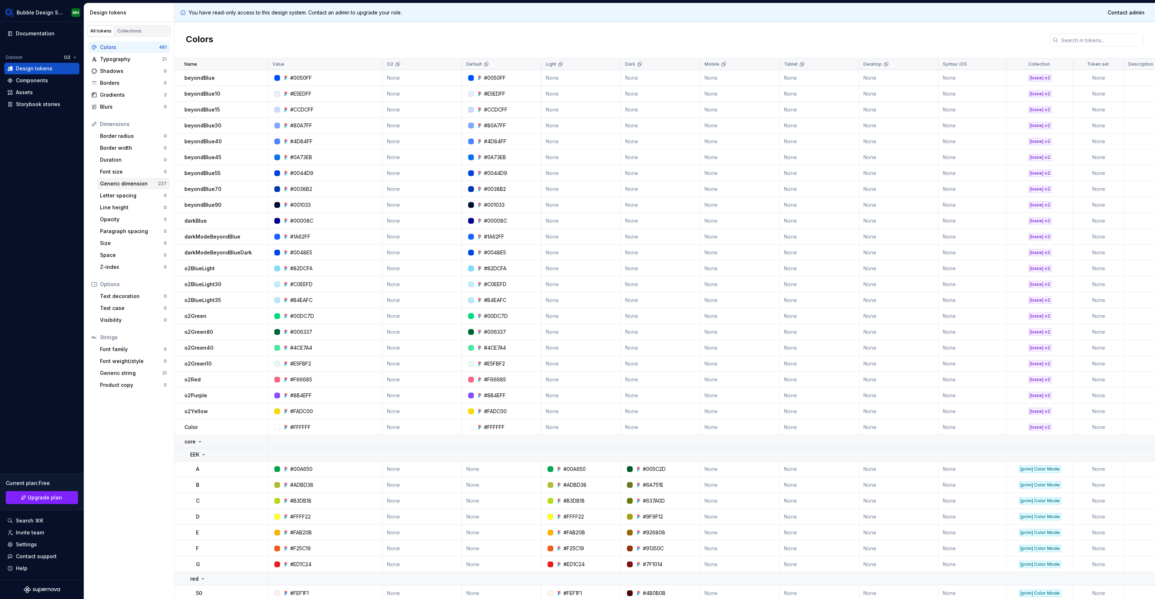
click at [132, 181] on div "Generic dimension" at bounding box center [129, 183] width 58 height 7
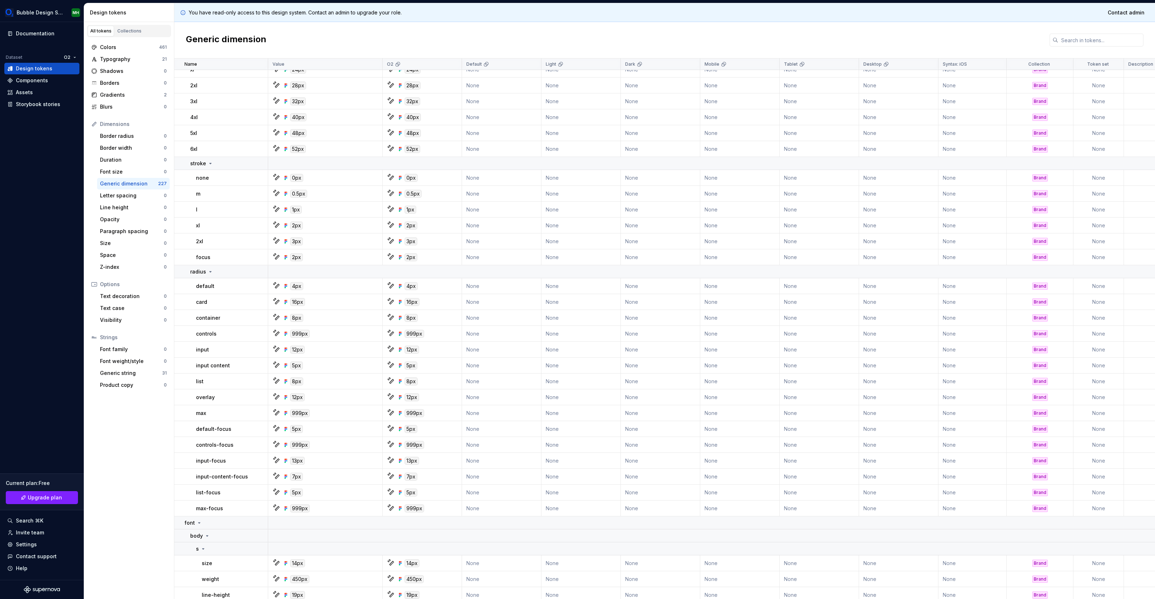
scroll to position [1800, 0]
click at [206, 166] on div "stroke" at bounding box center [201, 163] width 23 height 7
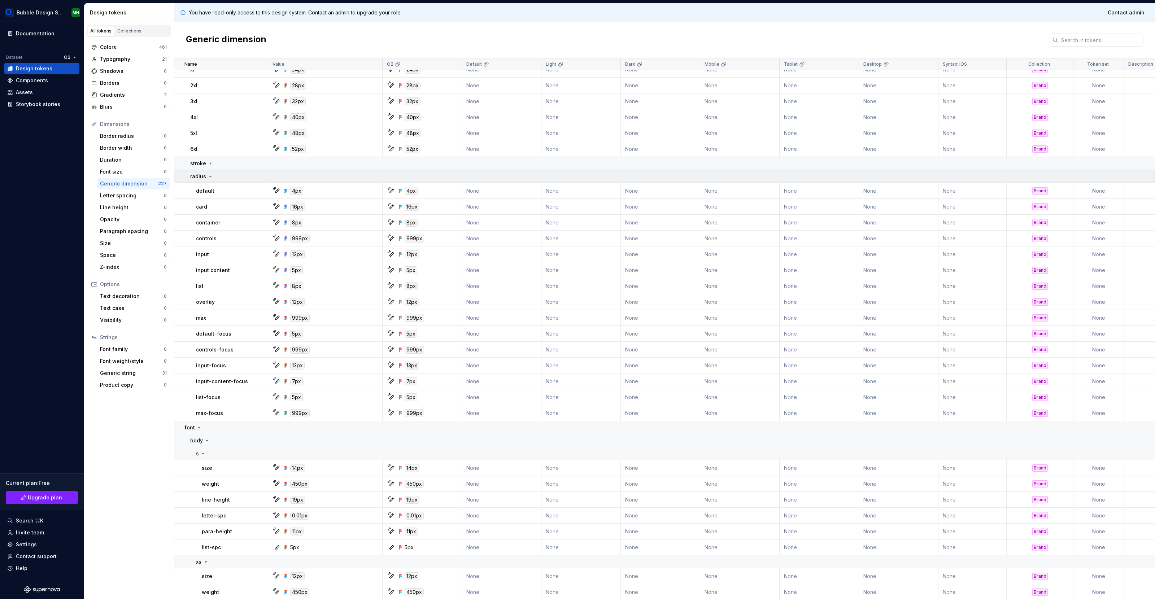
click at [204, 175] on p "radius" at bounding box center [198, 176] width 16 height 7
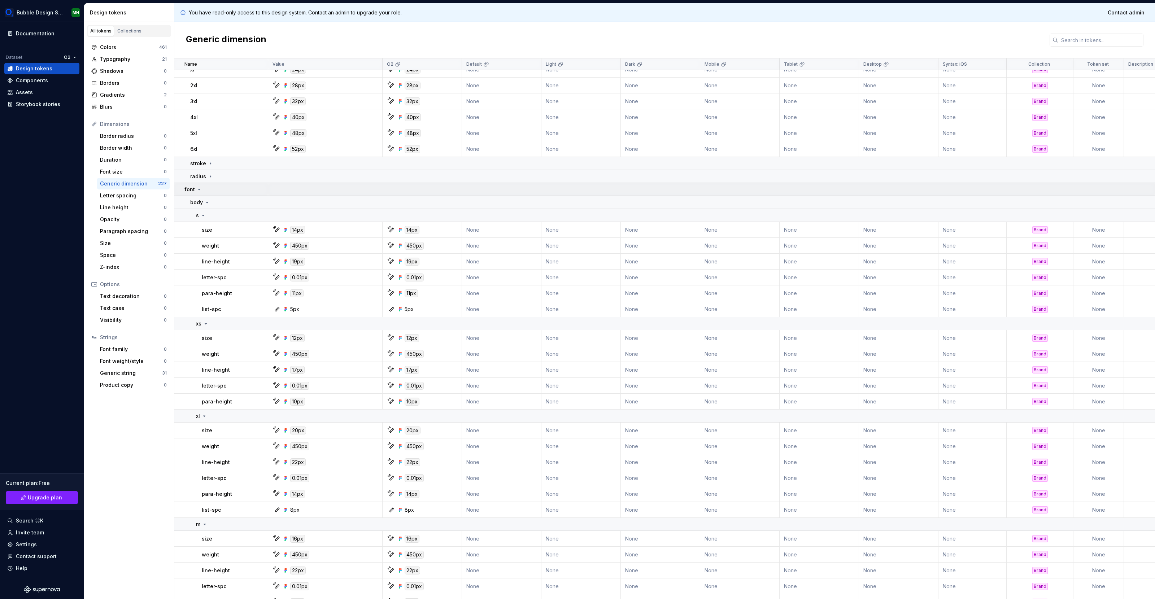
click at [200, 189] on icon at bounding box center [199, 190] width 6 height 6
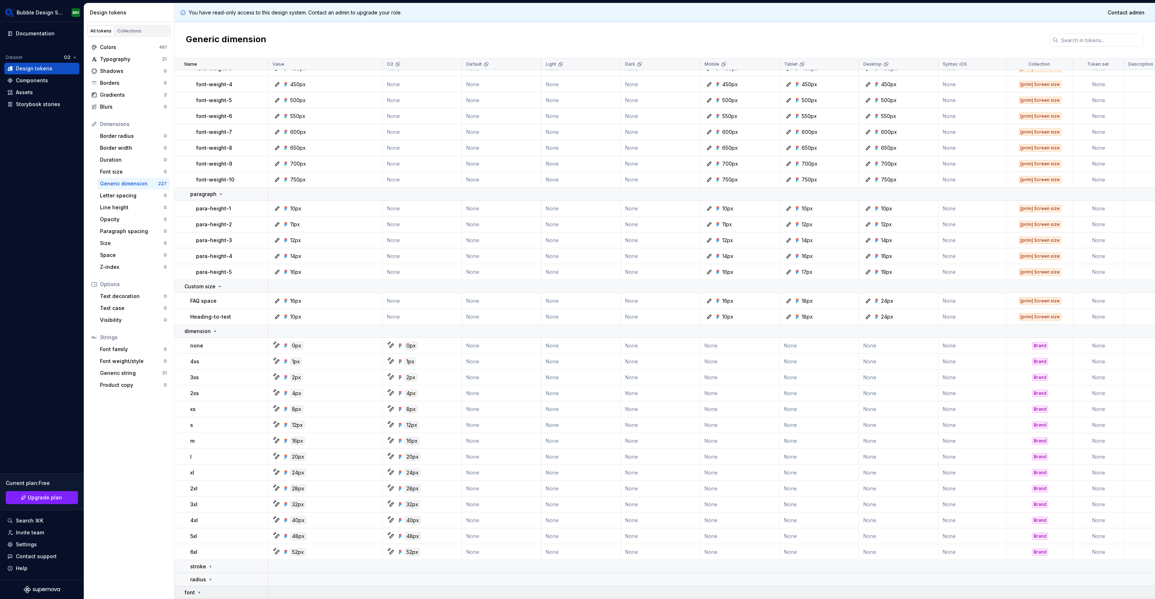
scroll to position [1397, 0]
click at [209, 333] on p "dimension" at bounding box center [197, 331] width 26 height 7
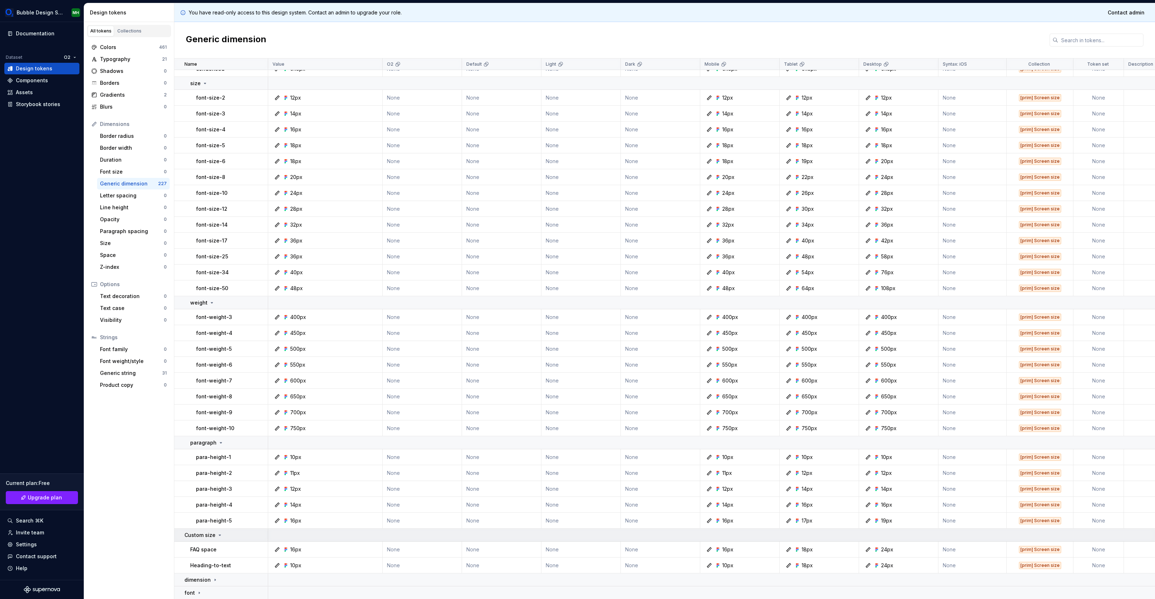
click at [207, 539] on td "Custom size" at bounding box center [221, 535] width 94 height 13
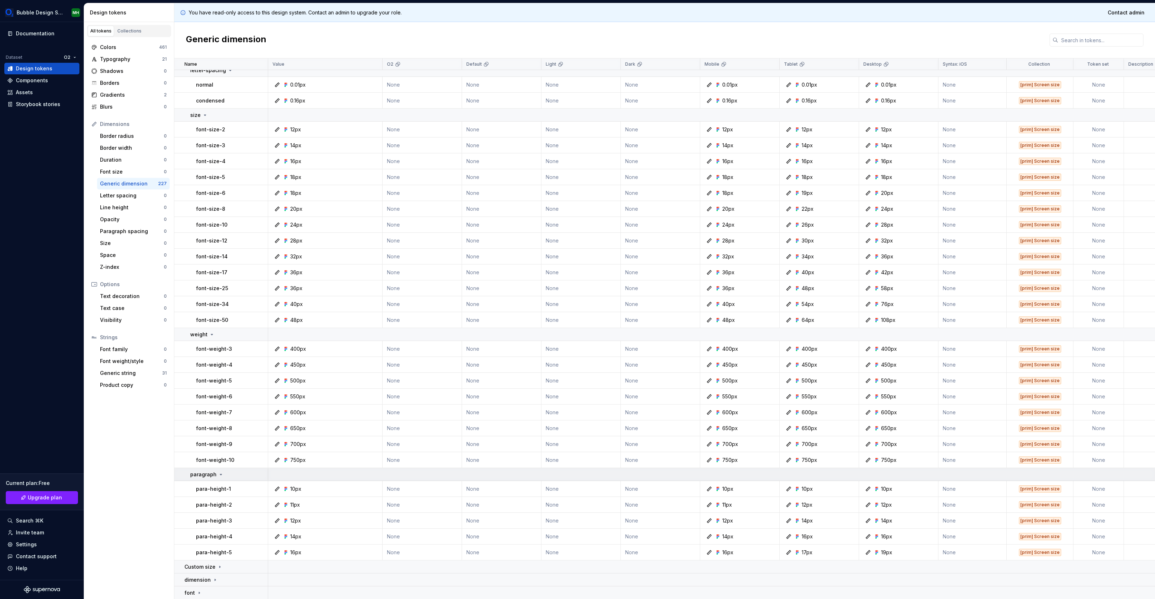
click at [216, 469] on td "paragraph" at bounding box center [221, 474] width 94 height 13
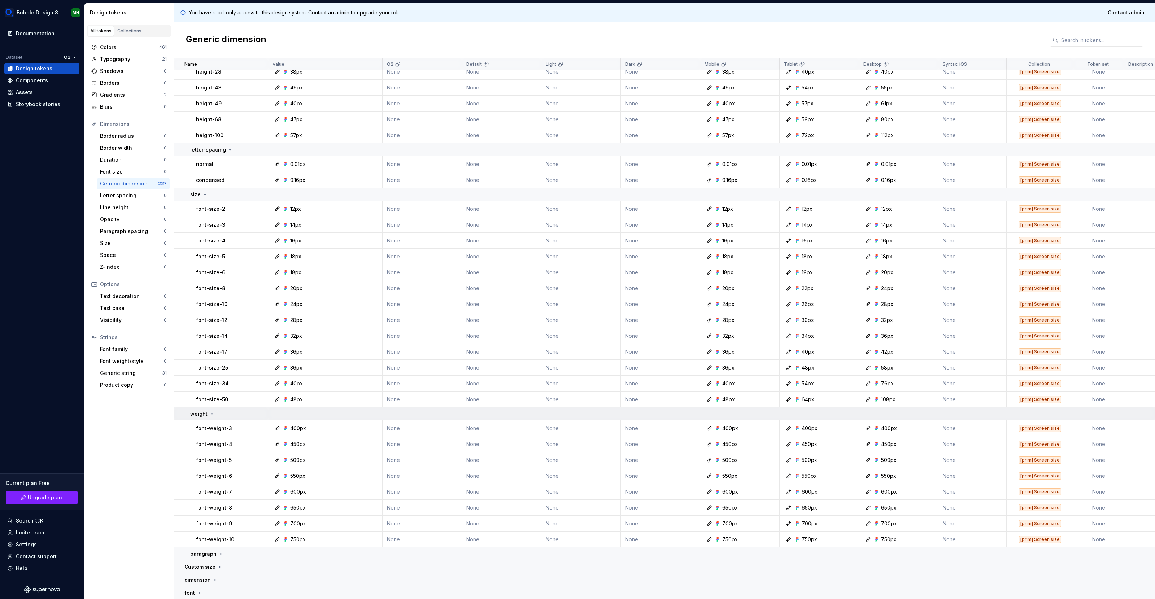
click at [213, 413] on icon at bounding box center [212, 414] width 6 height 6
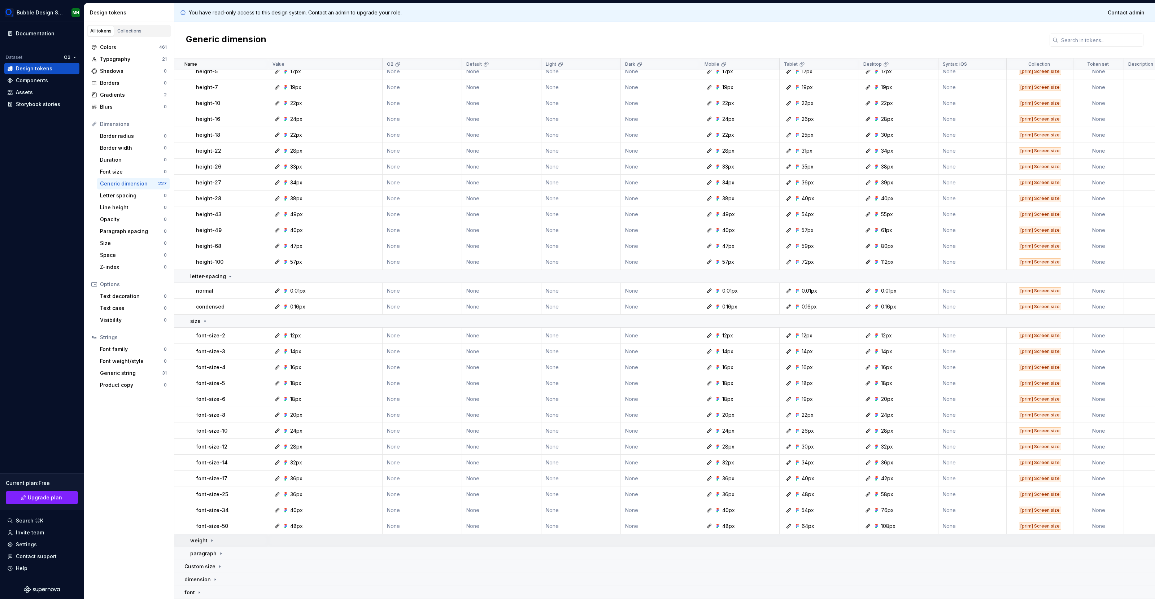
scroll to position [910, 0]
click at [205, 326] on td "size" at bounding box center [221, 321] width 94 height 13
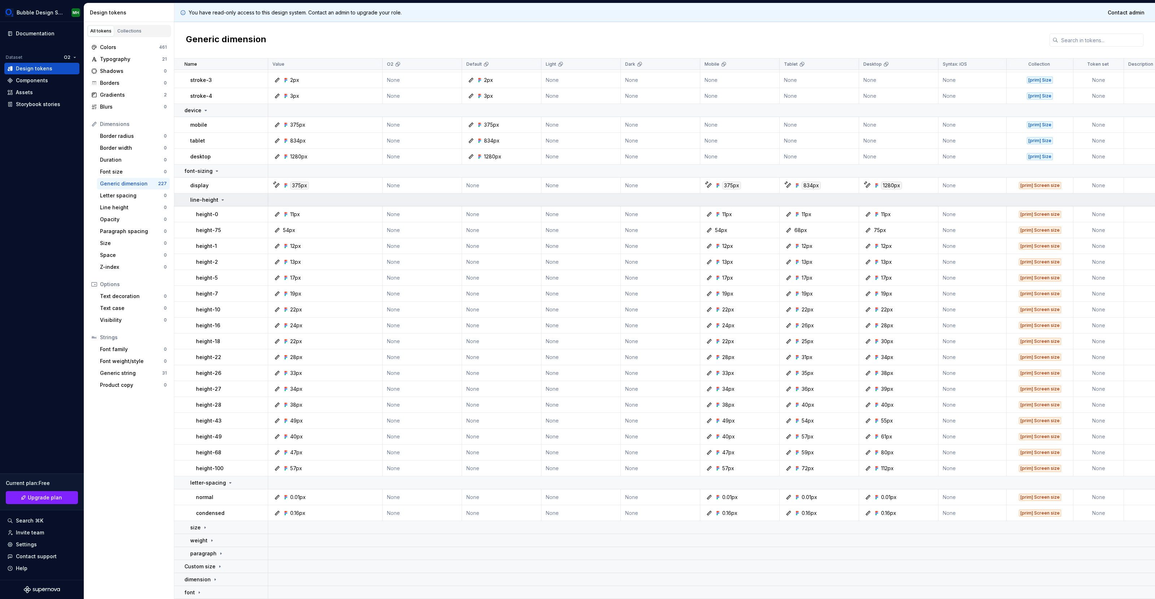
click at [205, 200] on p "line-height" at bounding box center [204, 199] width 28 height 7
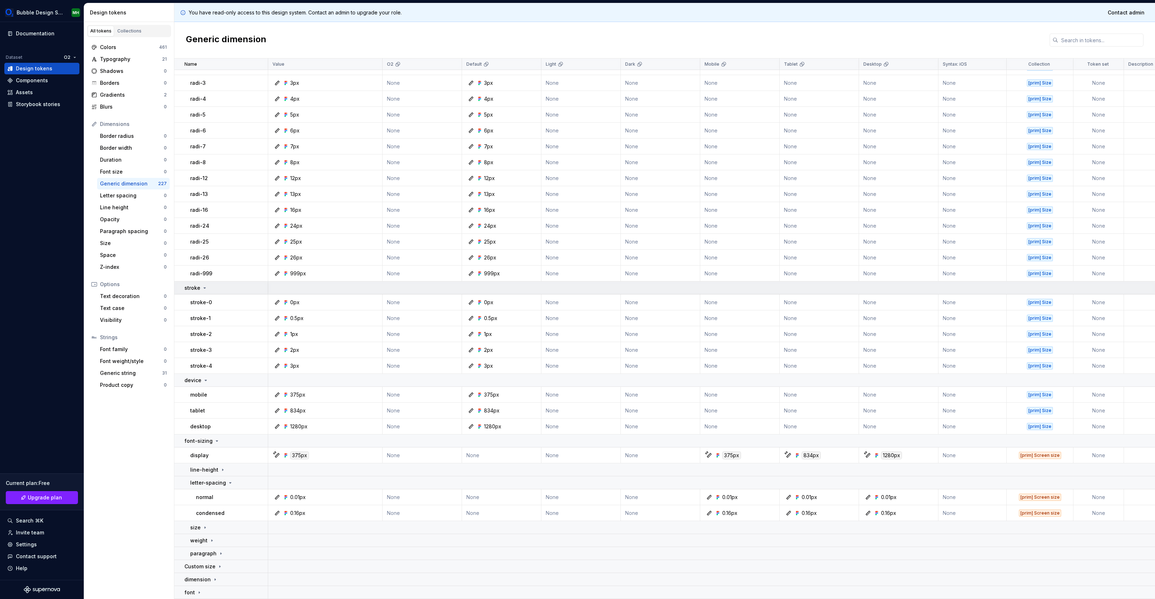
click at [197, 286] on p "stroke" at bounding box center [192, 287] width 16 height 7
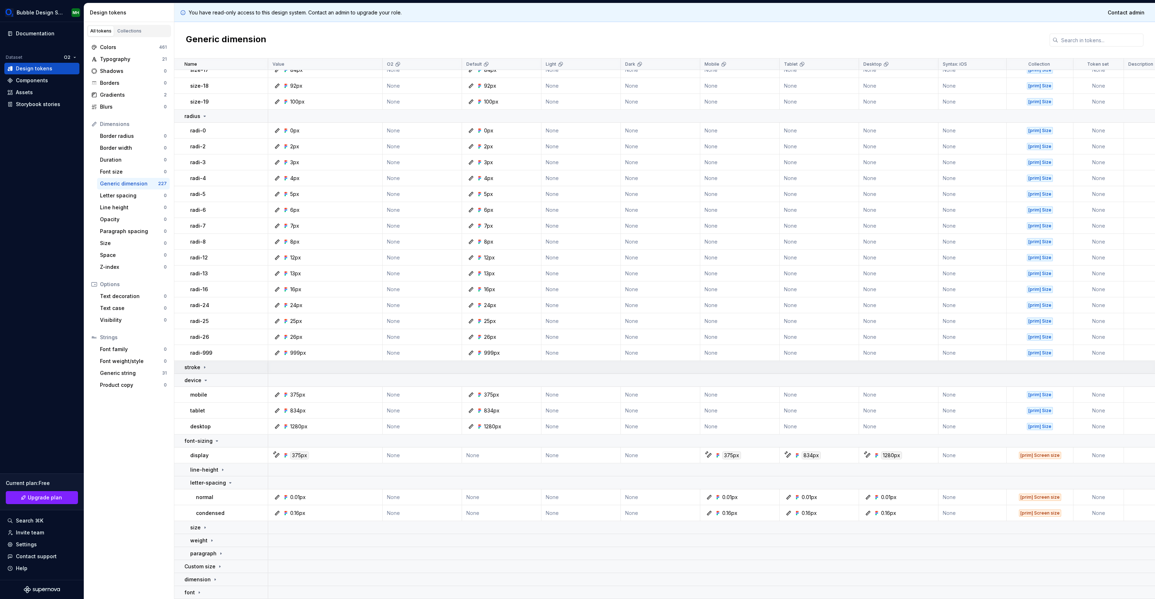
scroll to position [355, 0]
click at [197, 380] on p "device" at bounding box center [192, 380] width 17 height 7
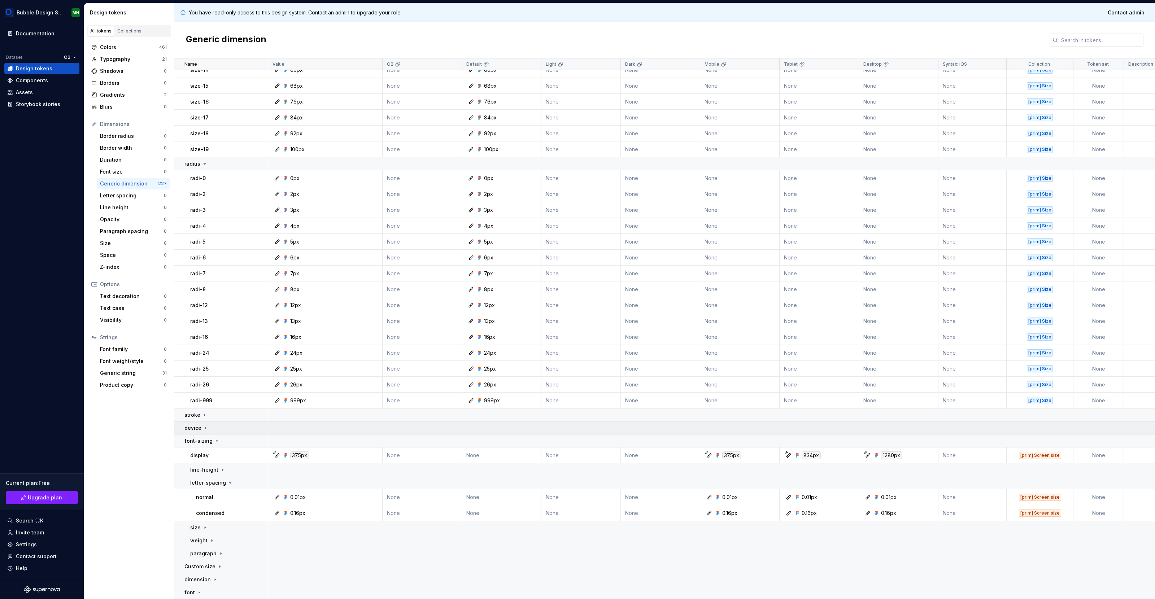
scroll to position [307, 0]
click at [205, 444] on p "font-sizing" at bounding box center [198, 441] width 28 height 7
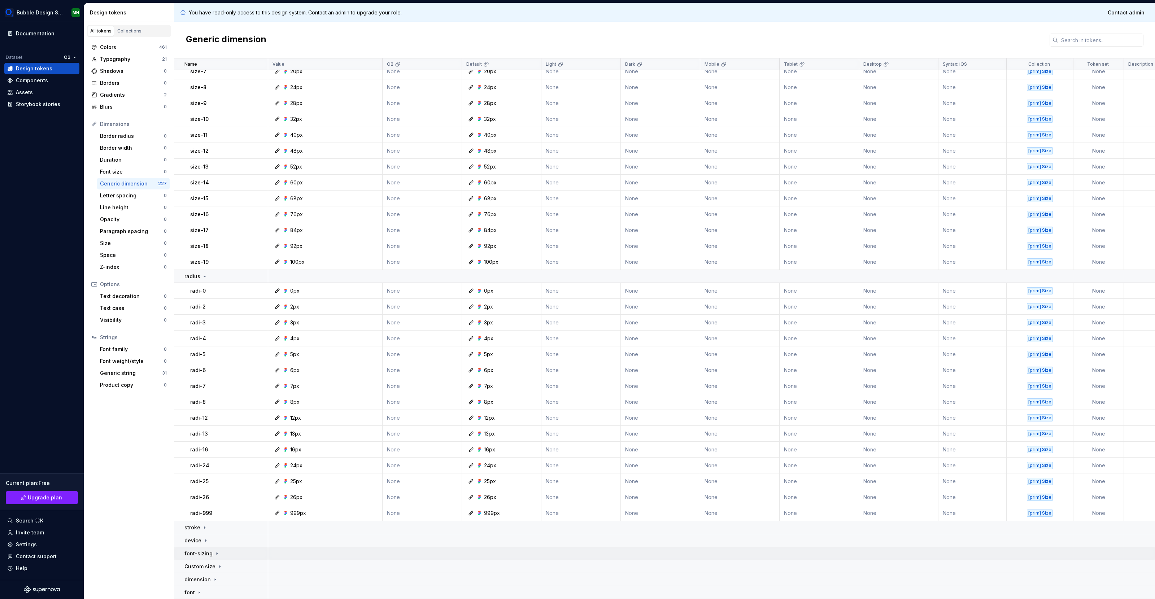
scroll to position [194, 0]
click at [197, 277] on p "radius" at bounding box center [192, 276] width 16 height 7
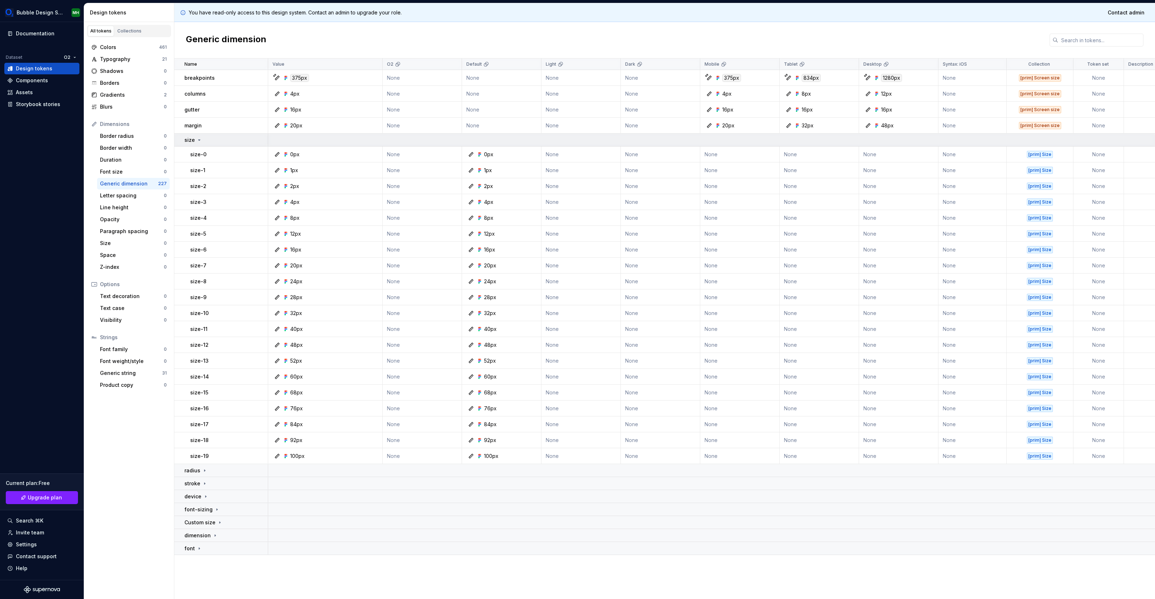
click at [199, 143] on div "size" at bounding box center [193, 139] width 18 height 7
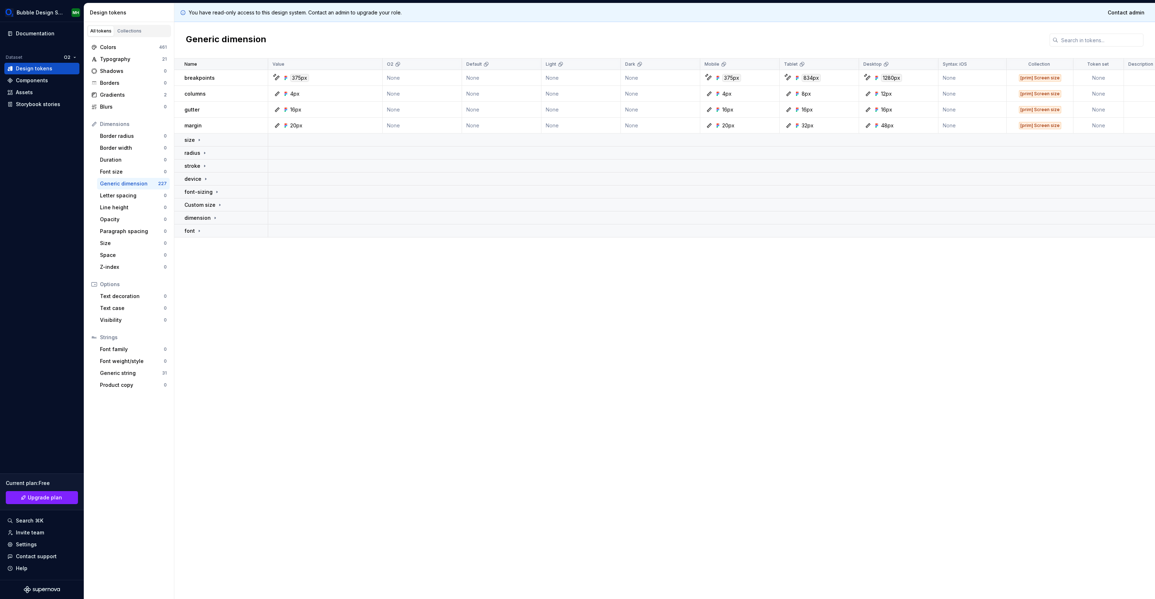
click at [199, 68] on div "Name" at bounding box center [221, 64] width 94 height 12
click at [218, 351] on div "Name Value O2 Default Light Dark Mobile Tablet Desktop Syntax: iOS Collection T…" at bounding box center [664, 328] width 981 height 541
click at [192, 145] on td "size" at bounding box center [221, 140] width 94 height 13
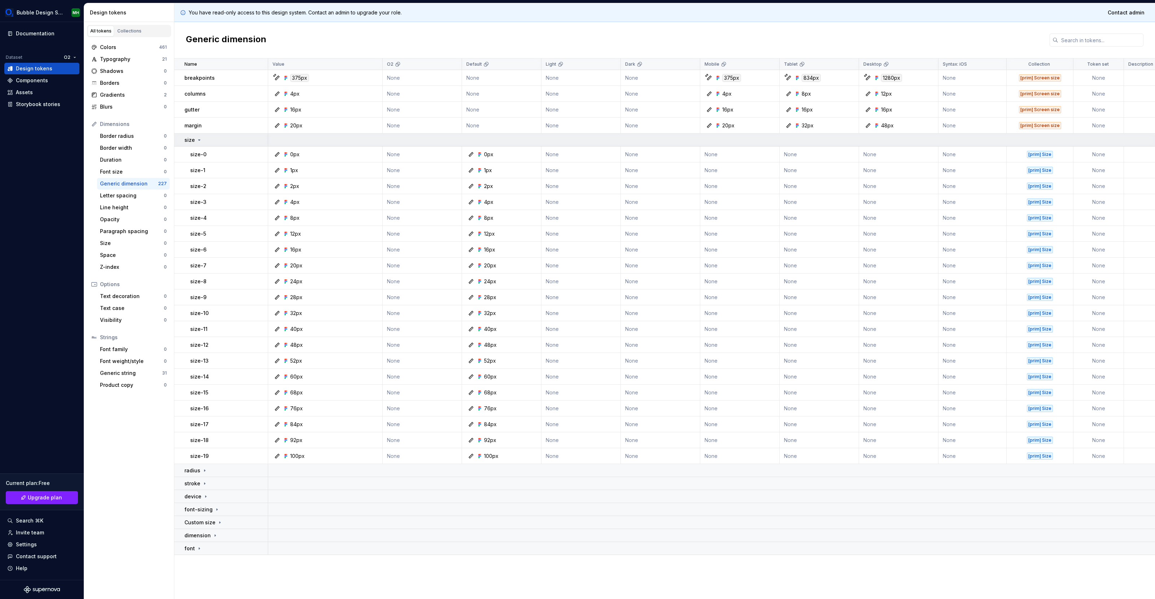
click at [193, 143] on p "size" at bounding box center [189, 139] width 10 height 7
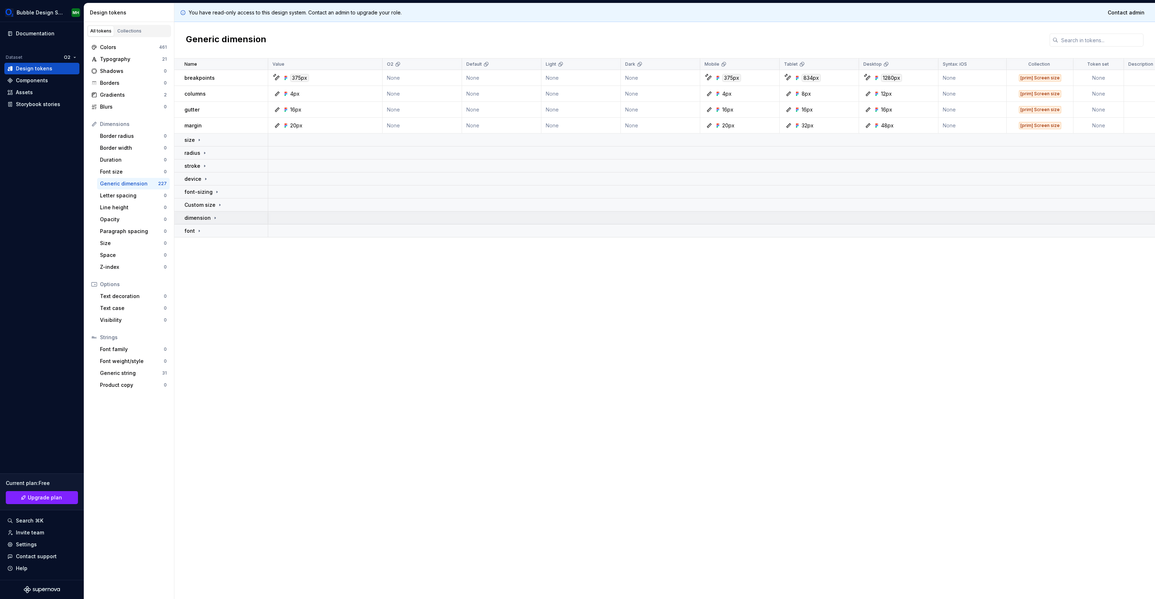
click at [199, 221] on p "dimension" at bounding box center [197, 217] width 26 height 7
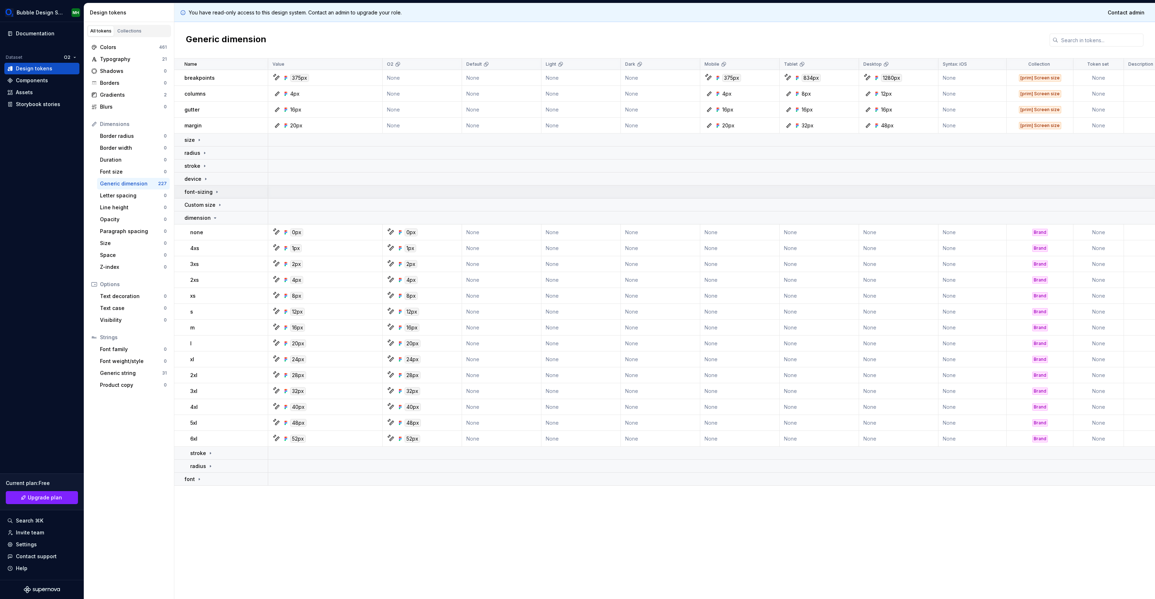
click at [203, 195] on p "font-sizing" at bounding box center [198, 191] width 28 height 7
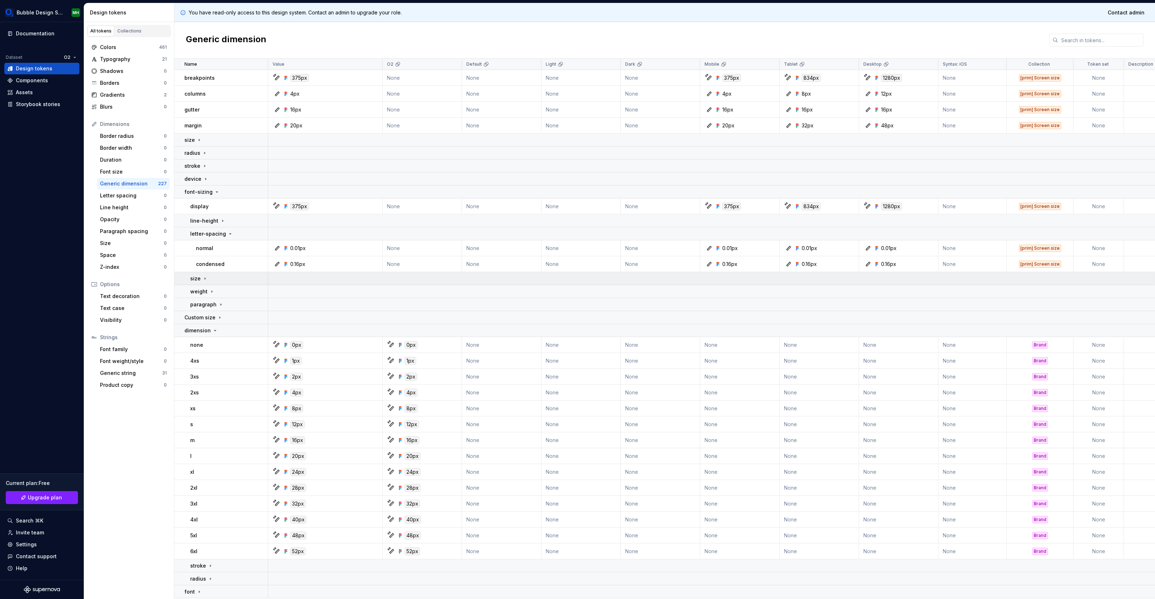
click at [202, 280] on icon at bounding box center [205, 279] width 6 height 6
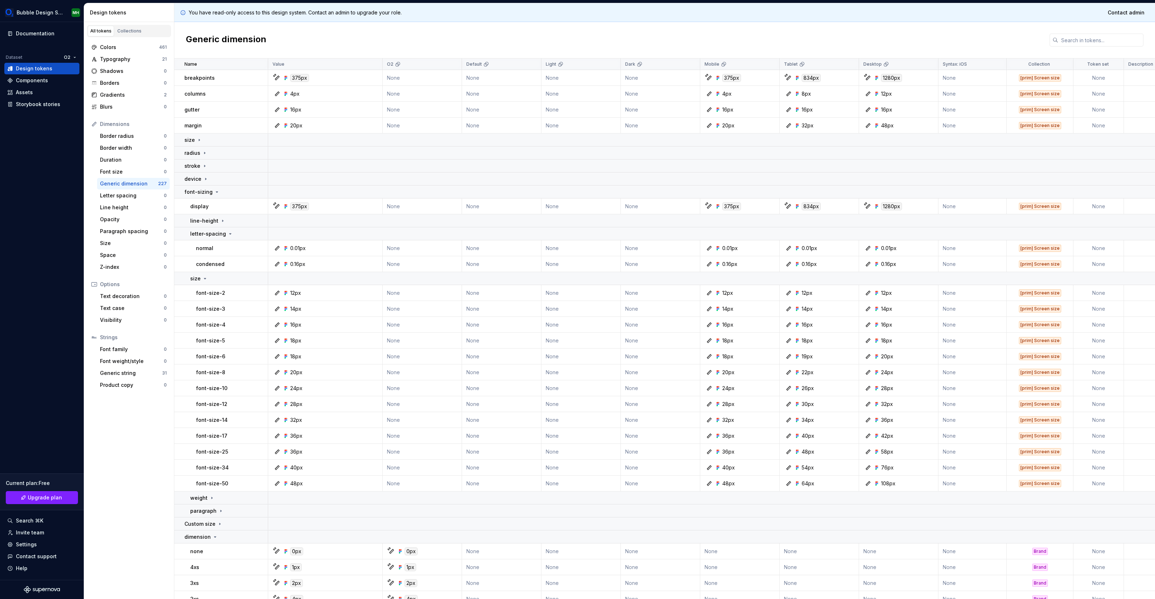
scroll to position [206, 0]
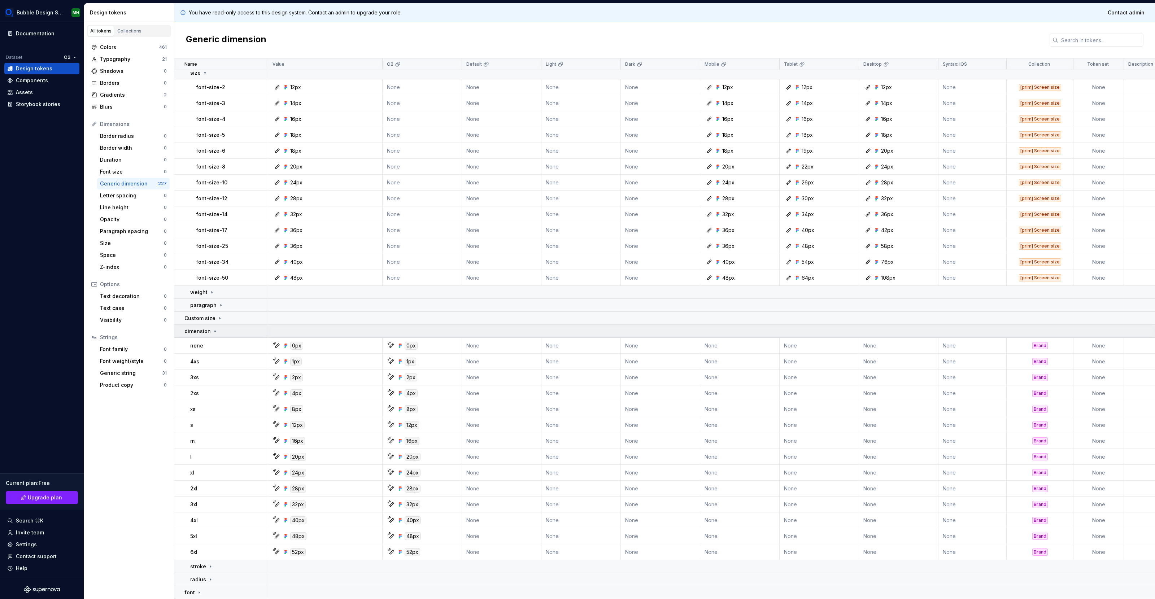
click at [212, 333] on icon at bounding box center [215, 332] width 6 height 6
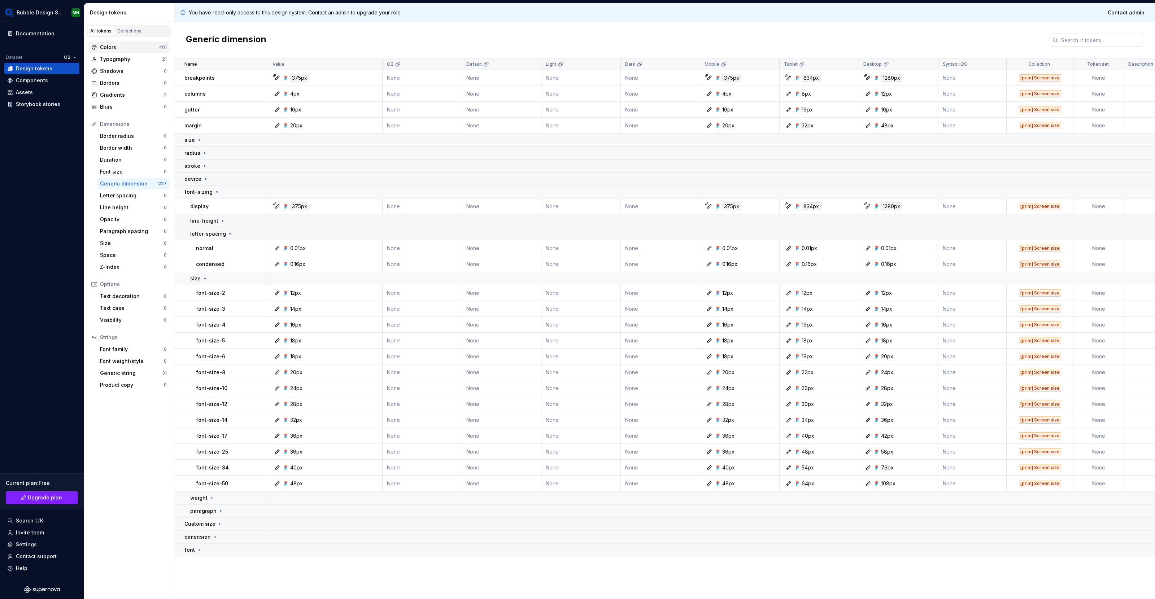
click at [119, 42] on div "Colors 461" at bounding box center [128, 48] width 81 height 12
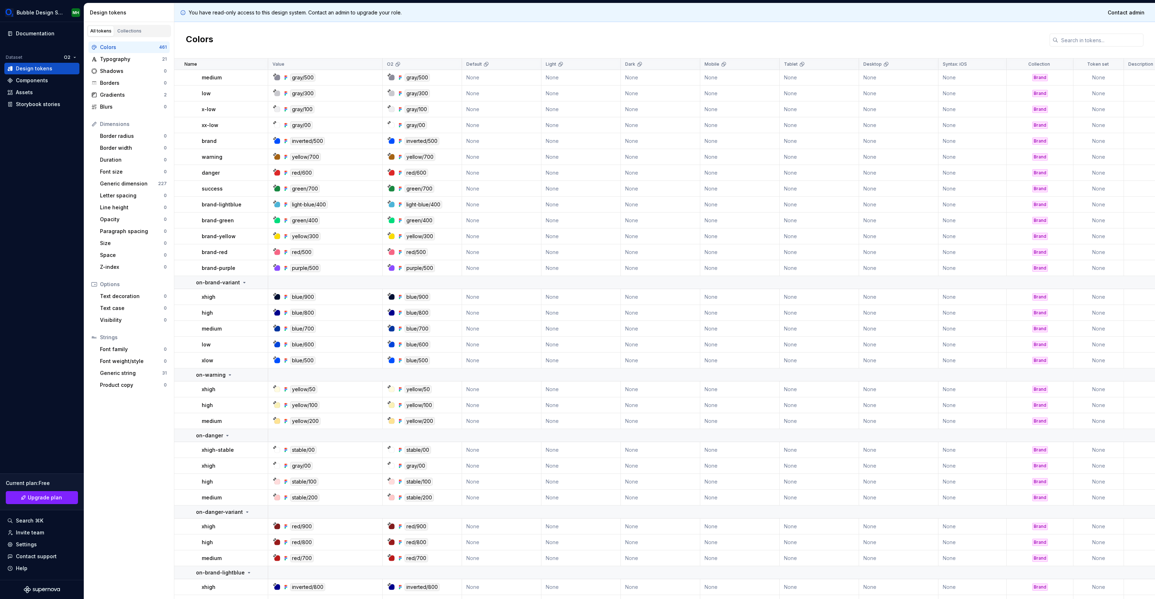
scroll to position [6578, 0]
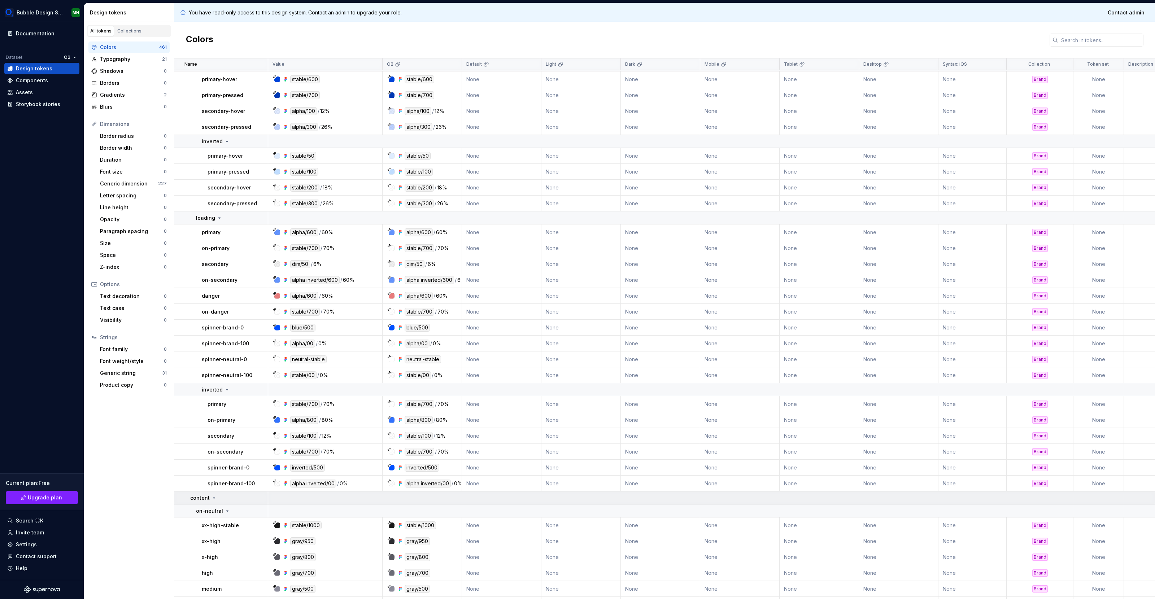
click at [202, 501] on p "content" at bounding box center [199, 498] width 19 height 7
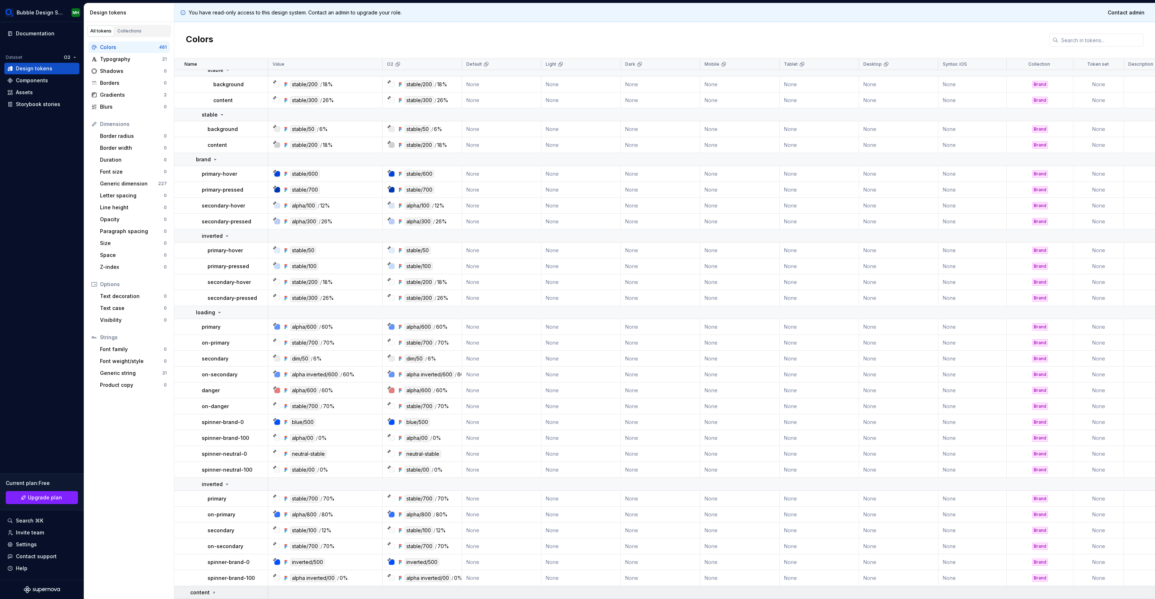
scroll to position [6483, 0]
click at [202, 501] on td "primary" at bounding box center [221, 499] width 94 height 16
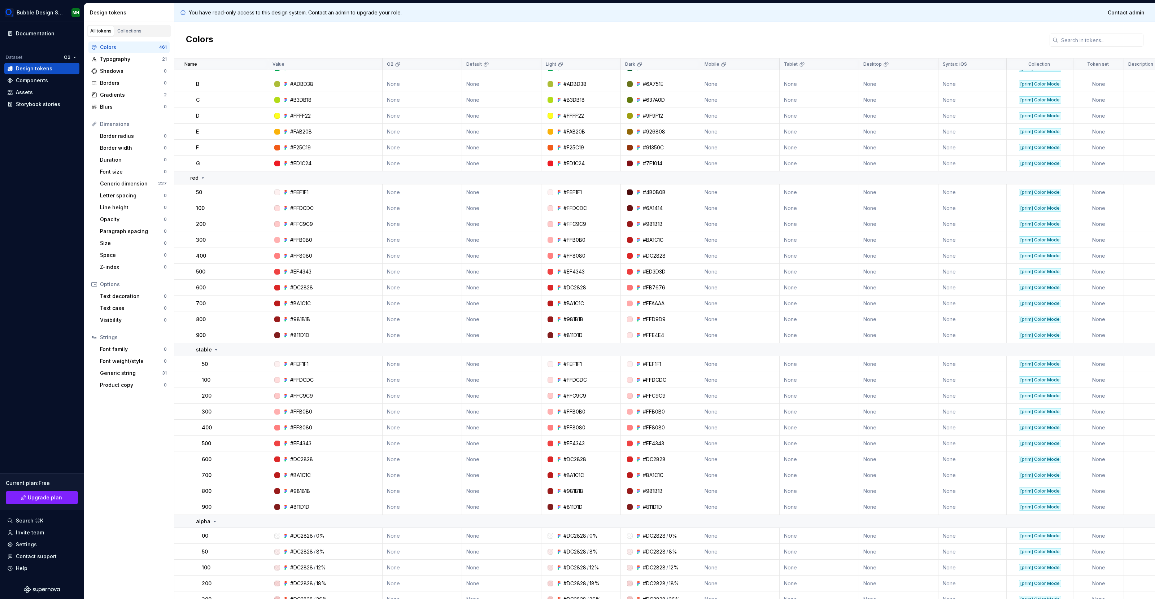
scroll to position [0, 0]
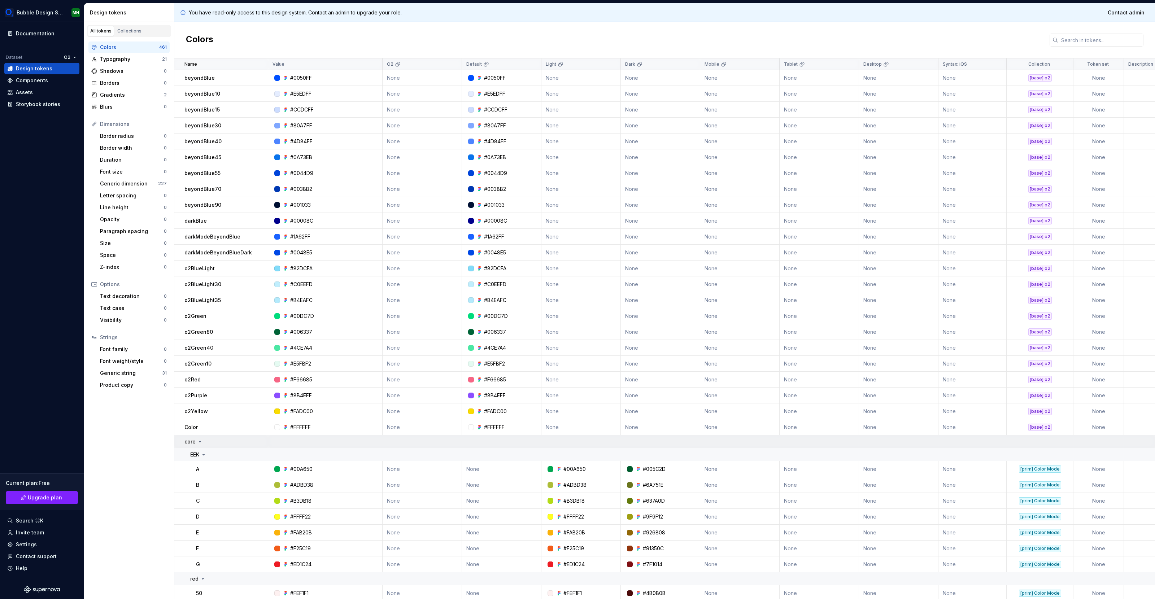
click at [200, 441] on icon at bounding box center [200, 442] width 6 height 6
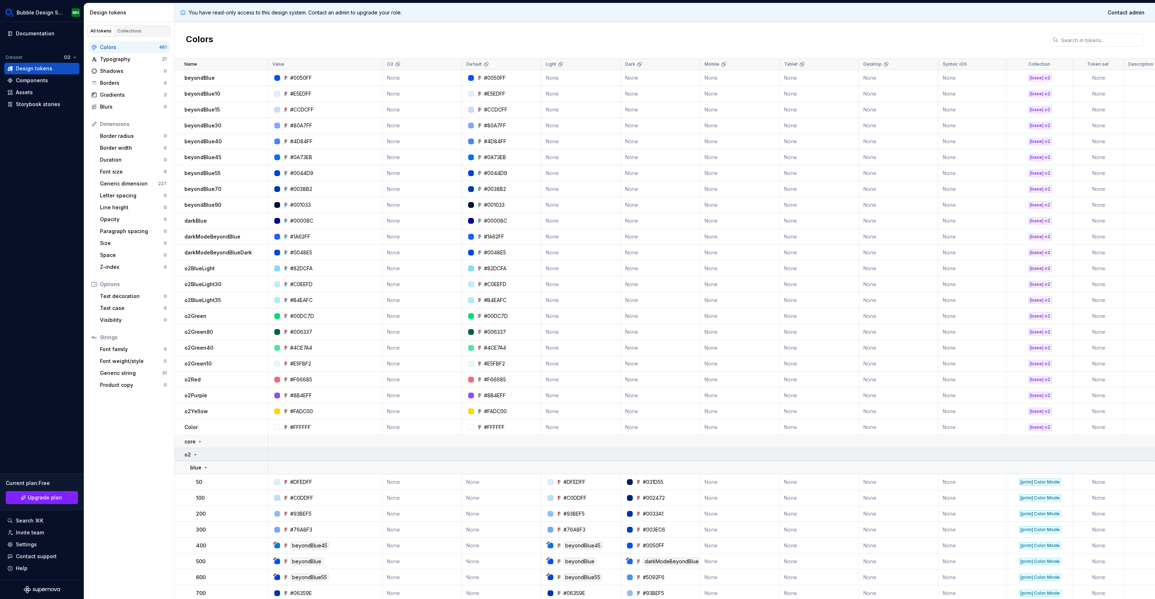
click at [192, 456] on icon at bounding box center [195, 455] width 6 height 6
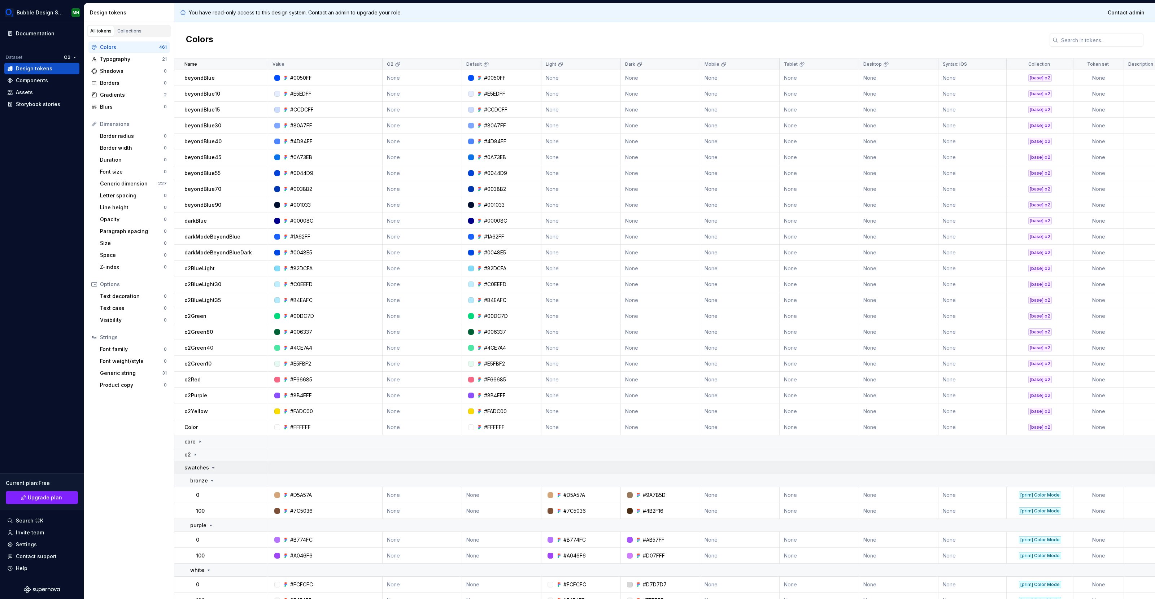
click at [197, 468] on p "swatches" at bounding box center [196, 467] width 25 height 7
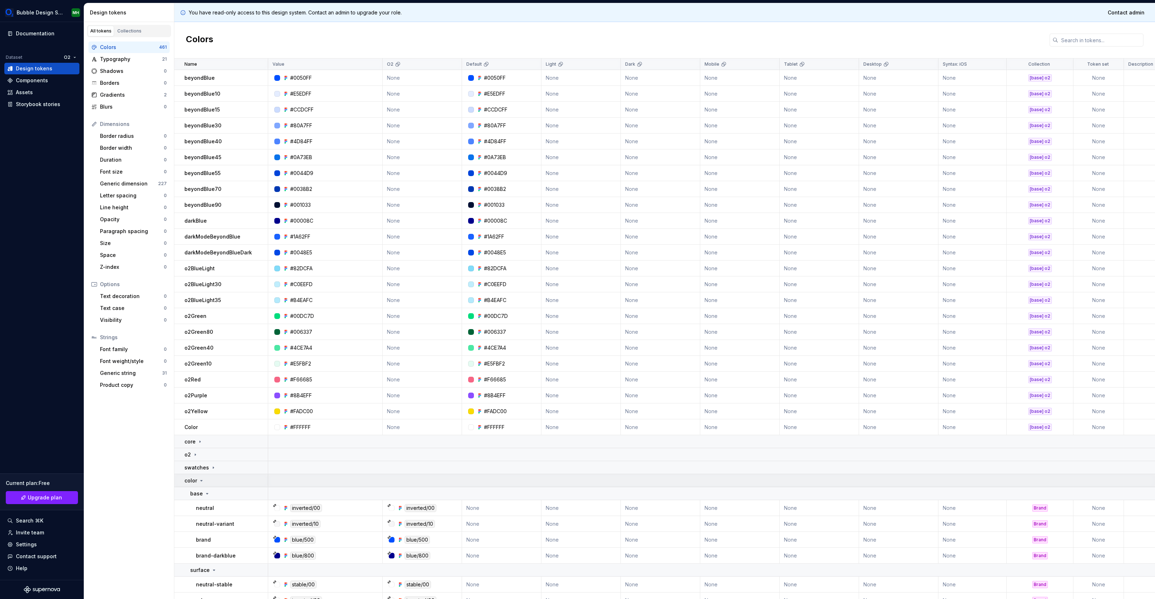
click at [197, 483] on div "color" at bounding box center [194, 480] width 20 height 7
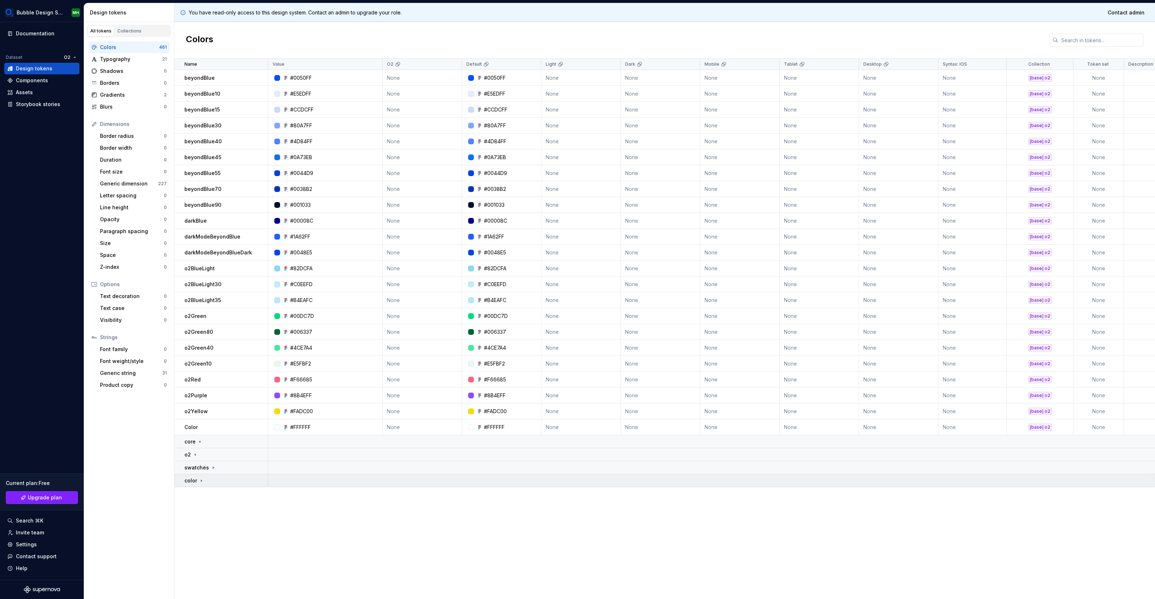
click at [197, 483] on div "color" at bounding box center [194, 480] width 20 height 7
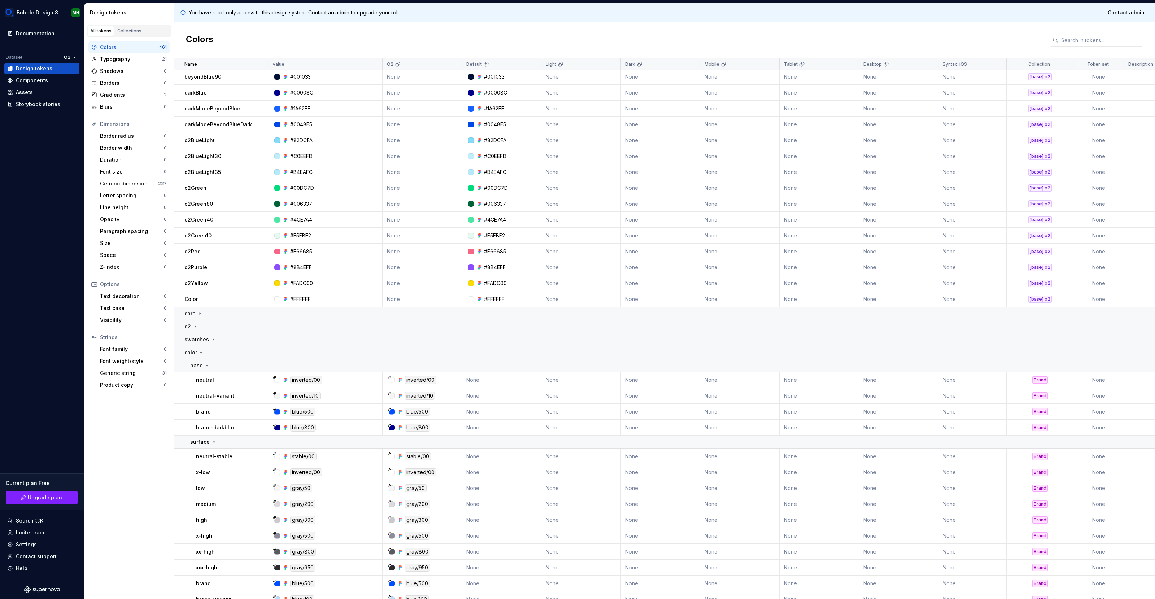
scroll to position [225, 0]
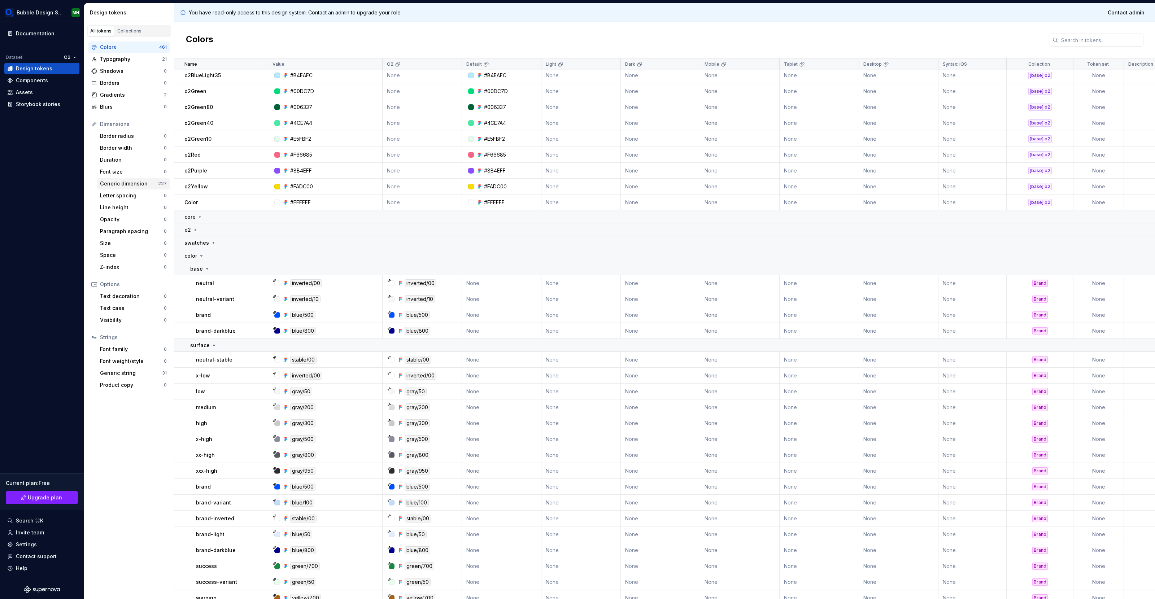
click at [125, 187] on div "Generic dimension" at bounding box center [129, 183] width 58 height 7
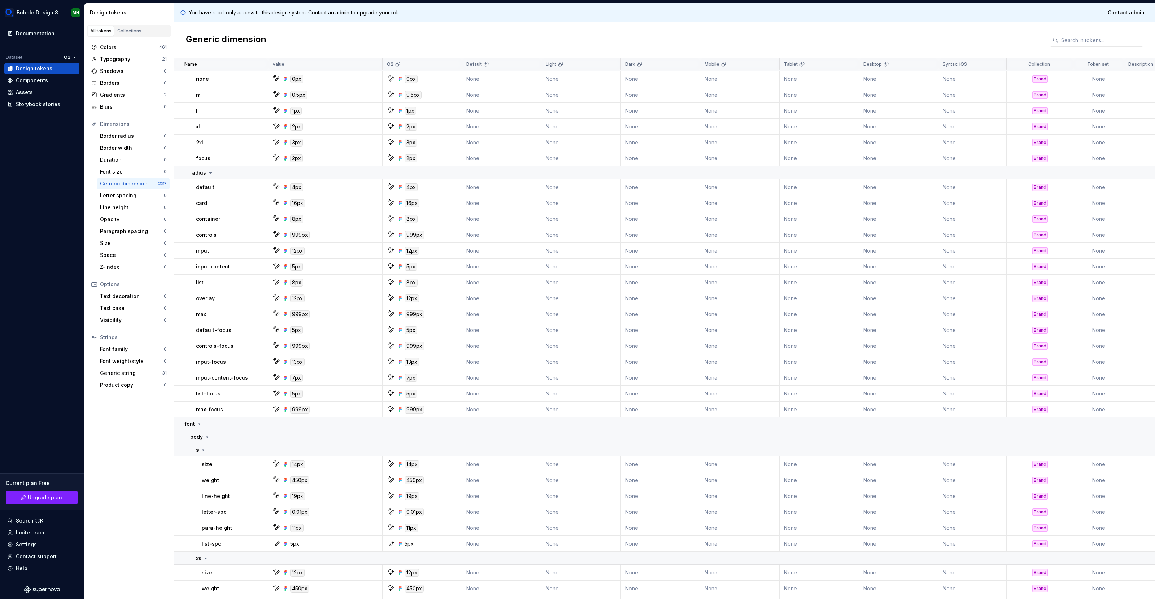
scroll to position [2307, 0]
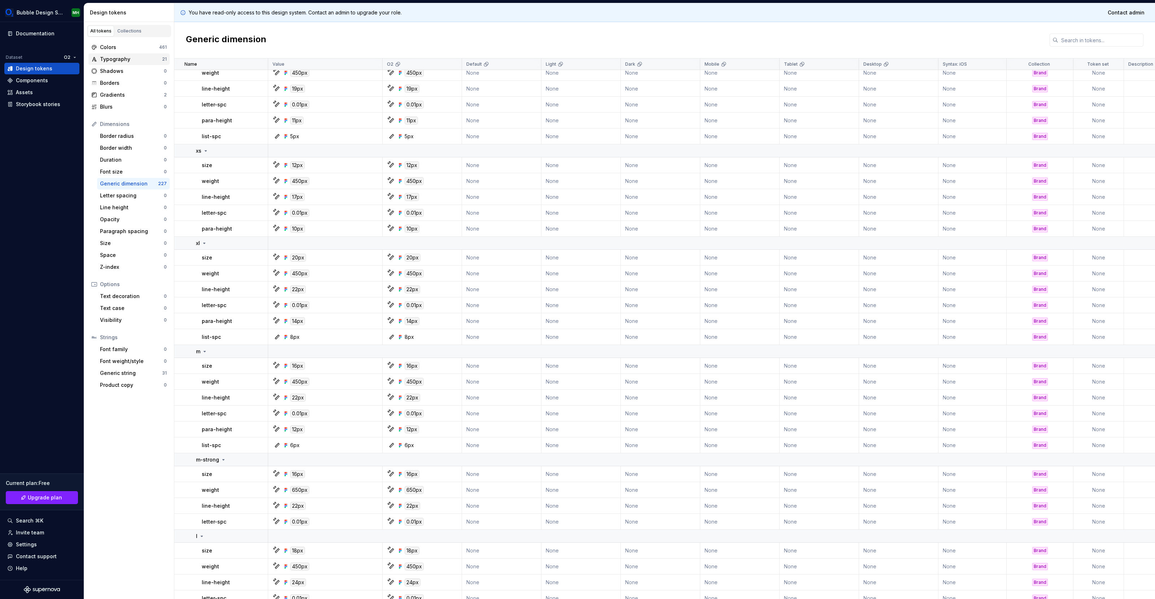
click at [118, 57] on div "Typography" at bounding box center [131, 59] width 62 height 7
